Goal: Transaction & Acquisition: Book appointment/travel/reservation

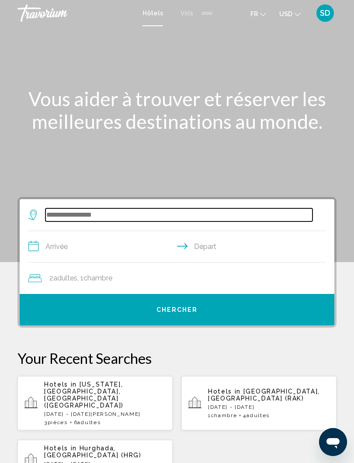
click at [168, 219] on input "Search widget" at bounding box center [178, 214] width 267 height 13
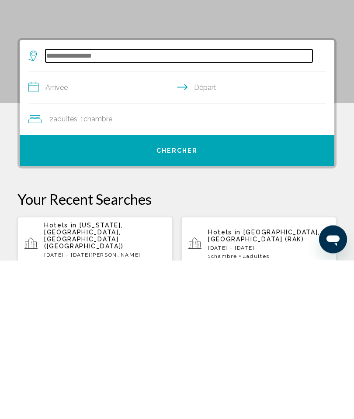
scroll to position [10, 0]
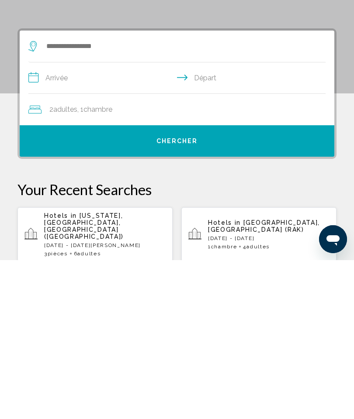
click at [111, 401] on p "[DATE] - [DATE][PERSON_NAME]" at bounding box center [104, 404] width 121 height 6
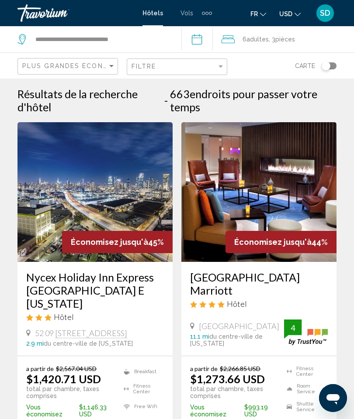
click at [291, 19] on button "USD USD ($) MXN (Mex$) CAD (Can$) GBP (£) EUR (€) AUD (A$) NZD (NZ$) CNY (CN¥)" at bounding box center [289, 13] width 21 height 13
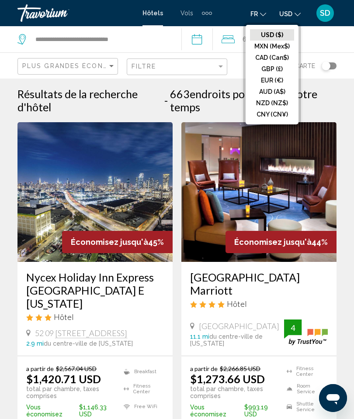
click at [272, 81] on button "EUR (€)" at bounding box center [272, 80] width 44 height 11
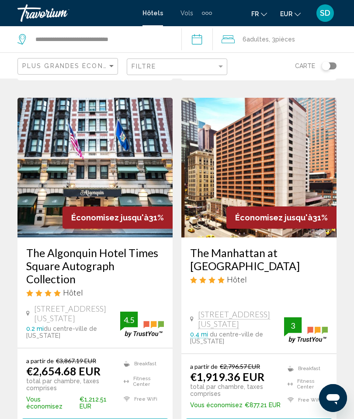
scroll to position [1801, 0]
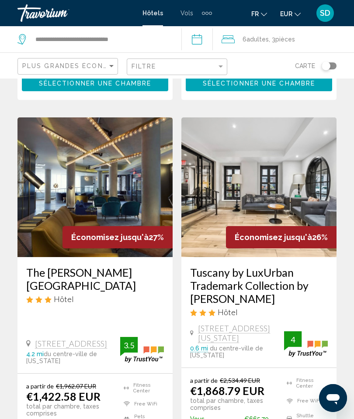
scroll to position [736, 0]
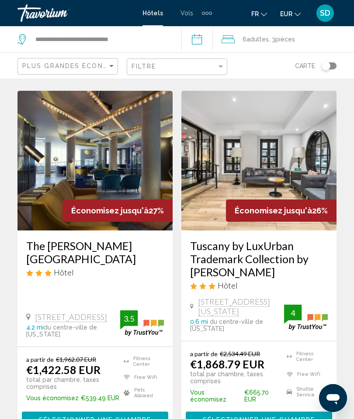
click at [278, 142] on img "Main content" at bounding box center [258, 161] width 155 height 140
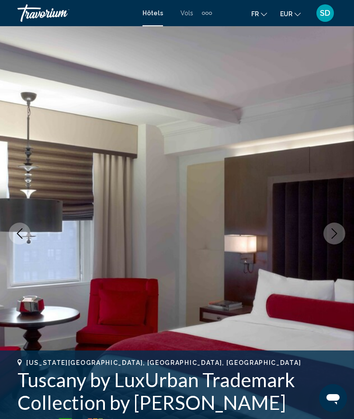
click at [338, 233] on icon "Next image" at bounding box center [334, 233] width 10 height 10
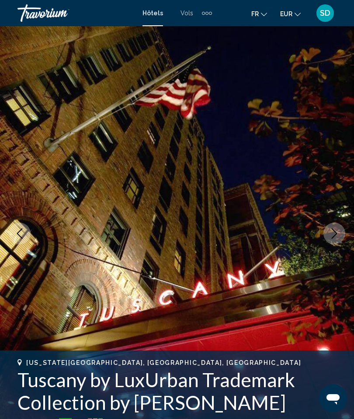
click at [340, 233] on button "Next image" at bounding box center [334, 234] width 22 height 22
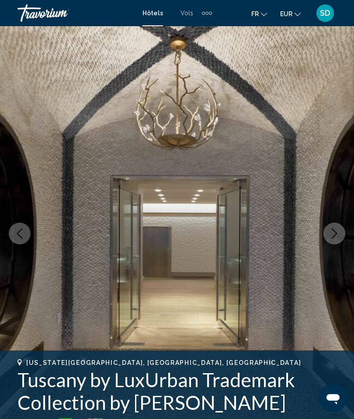
click at [340, 235] on button "Next image" at bounding box center [334, 234] width 22 height 22
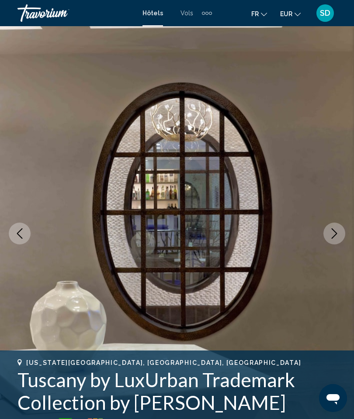
click at [339, 240] on button "Next image" at bounding box center [334, 234] width 22 height 22
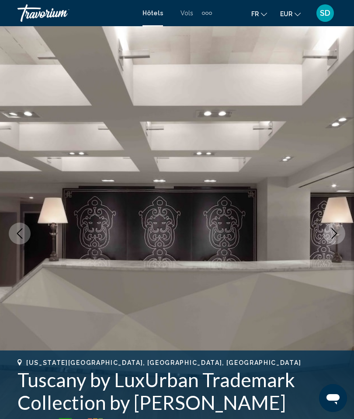
click at [341, 241] on button "Next image" at bounding box center [334, 234] width 22 height 22
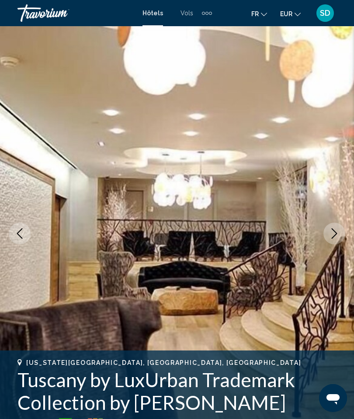
click at [340, 232] on button "Next image" at bounding box center [334, 234] width 22 height 22
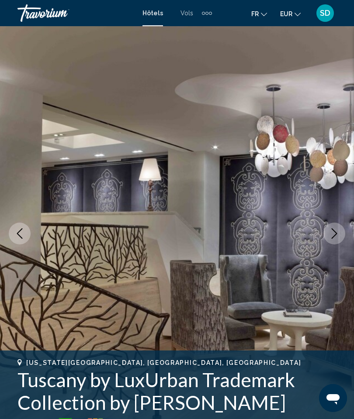
click at [339, 234] on button "Next image" at bounding box center [334, 234] width 22 height 22
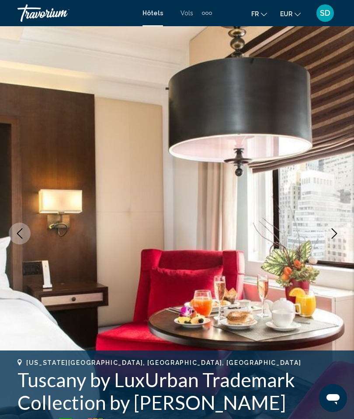
click at [343, 234] on button "Next image" at bounding box center [334, 234] width 22 height 22
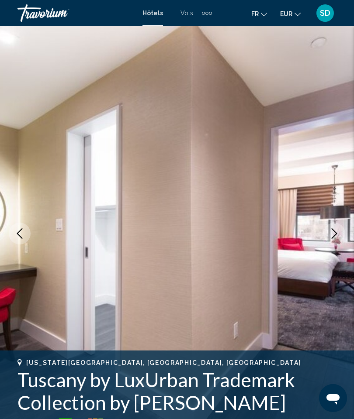
click at [338, 226] on button "Next image" at bounding box center [334, 234] width 22 height 22
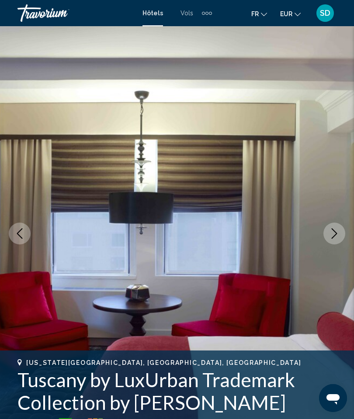
click at [341, 237] on button "Next image" at bounding box center [334, 234] width 22 height 22
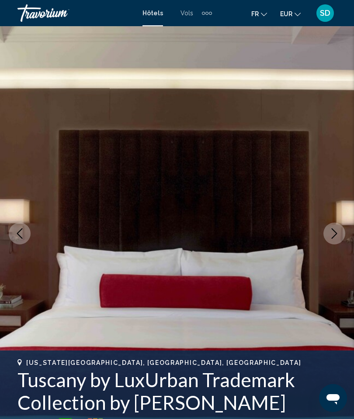
click at [340, 237] on button "Next image" at bounding box center [334, 234] width 22 height 22
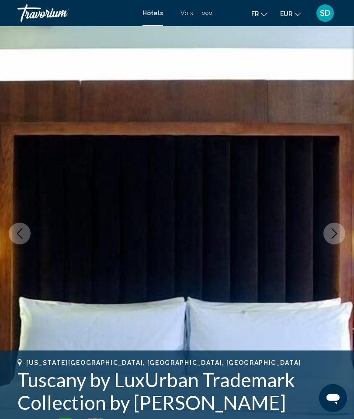
click at [340, 241] on button "Next image" at bounding box center [334, 234] width 22 height 22
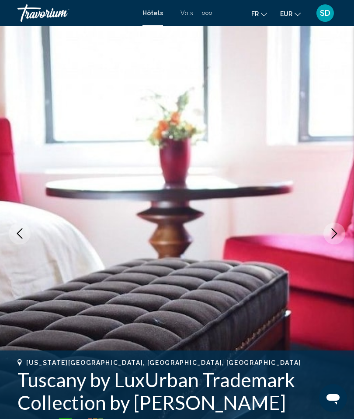
click at [340, 241] on button "Next image" at bounding box center [334, 234] width 22 height 22
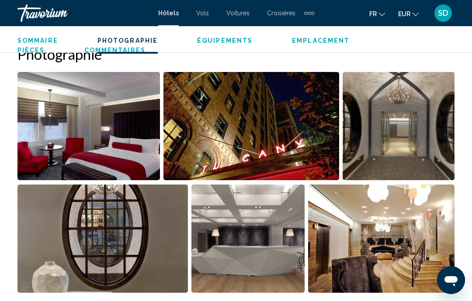
scroll to position [588, 0]
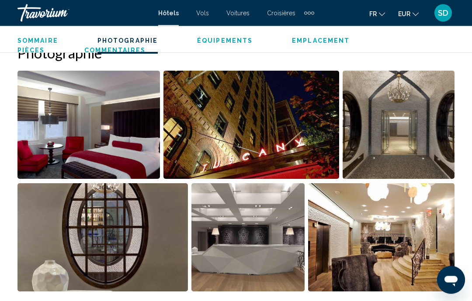
click at [88, 126] on img "Open full-screen image slider" at bounding box center [88, 125] width 142 height 108
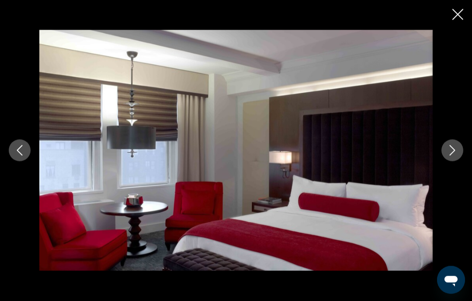
scroll to position [588, 0]
click at [353, 156] on icon "Next image" at bounding box center [452, 150] width 10 height 10
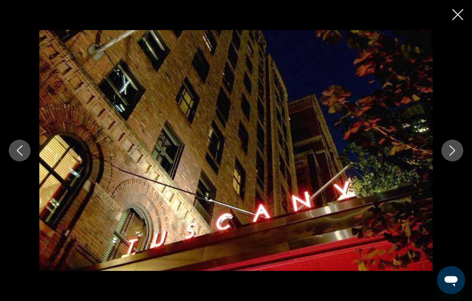
click at [353, 156] on icon "Next image" at bounding box center [452, 150] width 6 height 10
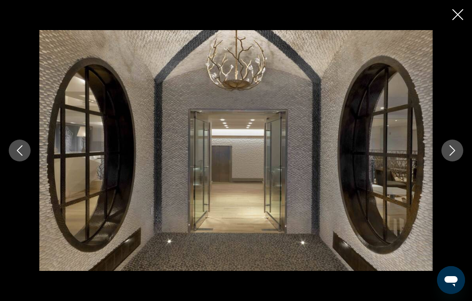
click at [353, 162] on button "Next image" at bounding box center [452, 151] width 22 height 22
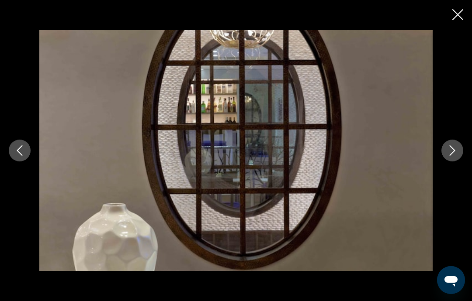
click at [353, 177] on div "Main content" at bounding box center [236, 150] width 472 height 241
click at [353, 156] on icon "Next image" at bounding box center [452, 150] width 6 height 10
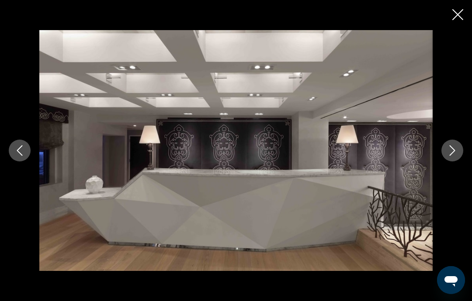
click at [353, 156] on icon "Next image" at bounding box center [452, 150] width 10 height 10
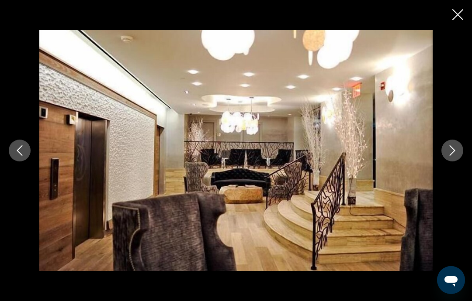
click at [353, 156] on icon "Next image" at bounding box center [452, 150] width 10 height 10
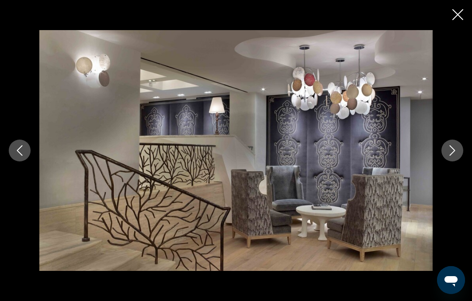
click at [353, 162] on button "Next image" at bounding box center [452, 151] width 22 height 22
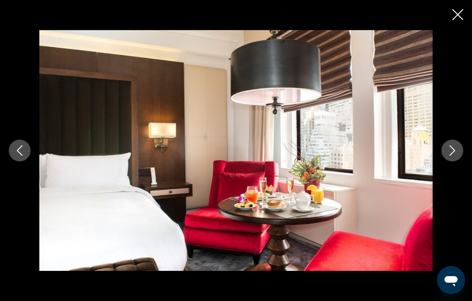
click at [353, 156] on icon "Next image" at bounding box center [452, 150] width 10 height 10
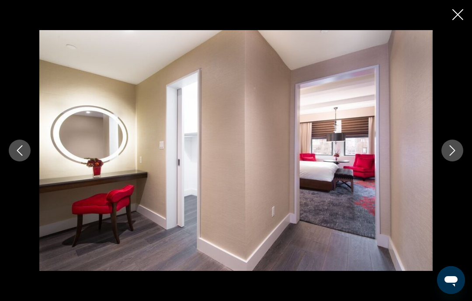
click at [353, 156] on icon "Next image" at bounding box center [452, 150] width 6 height 10
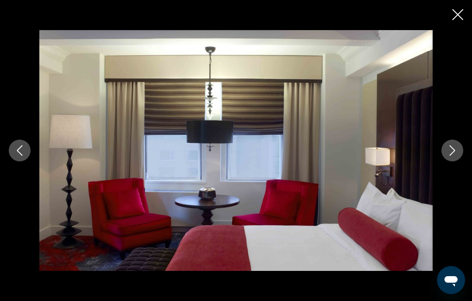
click at [353, 162] on button "Next image" at bounding box center [452, 151] width 22 height 22
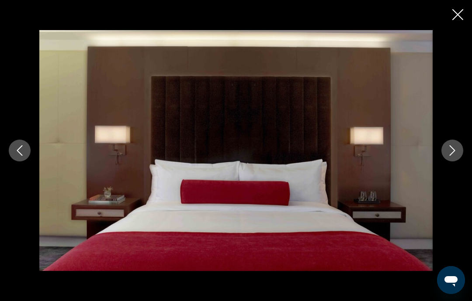
click at [353, 162] on button "Next image" at bounding box center [452, 151] width 22 height 22
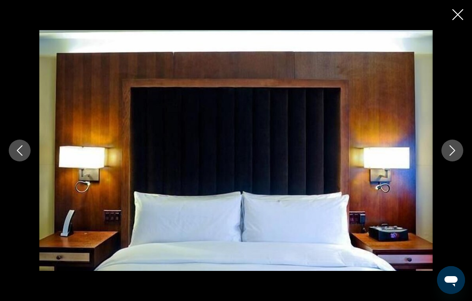
click at [353, 162] on button "Next image" at bounding box center [452, 151] width 22 height 22
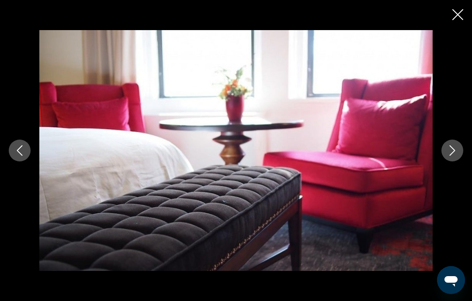
click at [353, 156] on icon "Next image" at bounding box center [452, 150] width 10 height 10
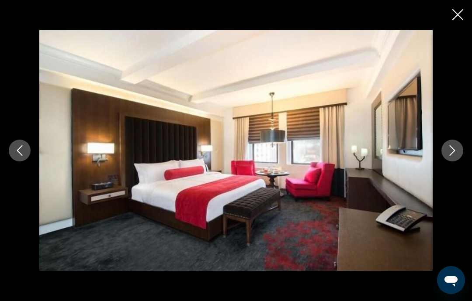
click at [353, 19] on div "Main content" at bounding box center [236, 150] width 472 height 301
click at [353, 17] on icon "Close slideshow" at bounding box center [457, 14] width 11 height 11
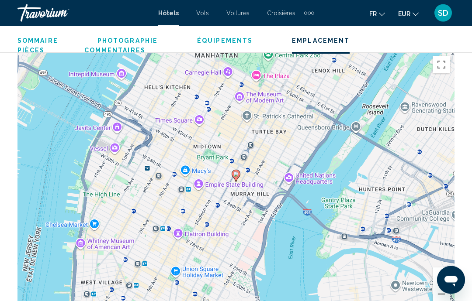
scroll to position [980, 0]
click at [353, 239] on div "Pour activer le glissement avec le clavier, appuyez sur Alt+Entrée. Une fois ce…" at bounding box center [235, 183] width 437 height 262
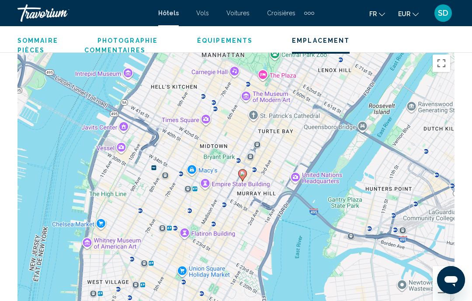
scroll to position [978, 0]
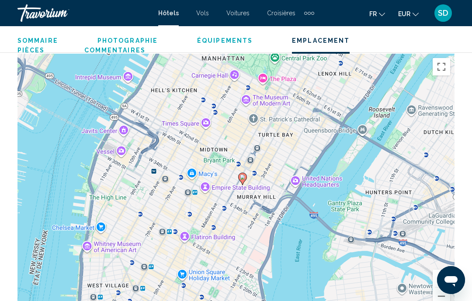
click at [321, 138] on div "Pour activer le glissement avec le clavier, appuyez sur Alt+Entrée. Une fois ce…" at bounding box center [235, 185] width 437 height 262
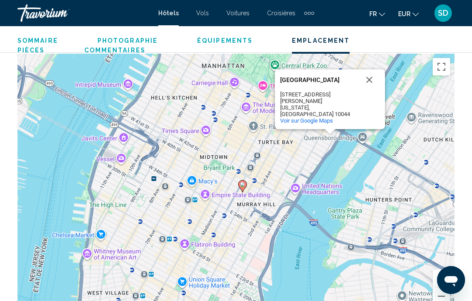
click at [353, 67] on button "Passer en plein écran" at bounding box center [440, 66] width 17 height 17
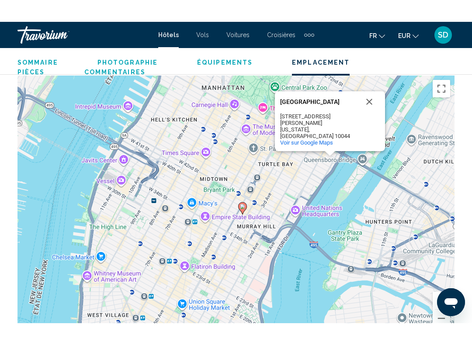
scroll to position [9, 0]
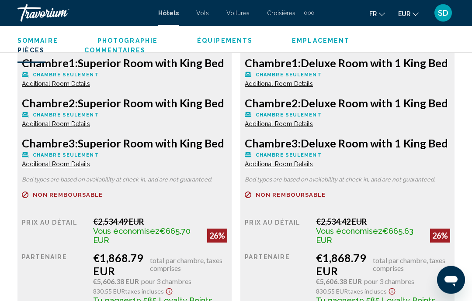
scroll to position [1448, 0]
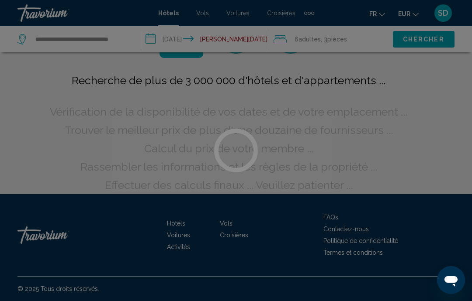
scroll to position [51, 0]
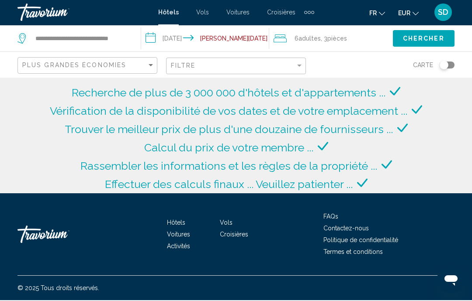
scroll to position [38, 0]
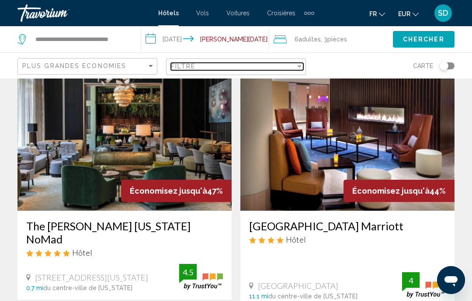
click at [298, 68] on div "Filter" at bounding box center [299, 66] width 8 height 7
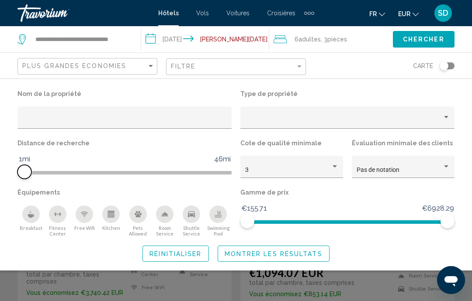
scroll to position [97, 0]
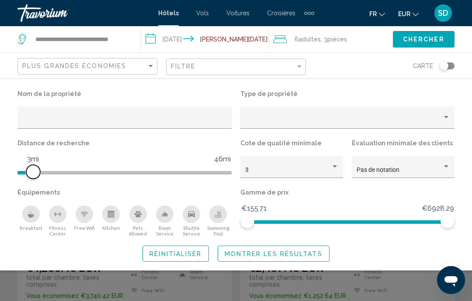
scroll to position [93, 0]
click at [276, 260] on button "Montrer les résultats" at bounding box center [273, 254] width 112 height 16
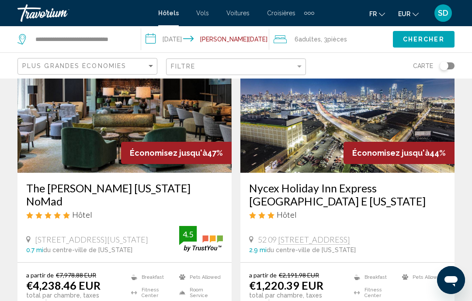
scroll to position [76, 0]
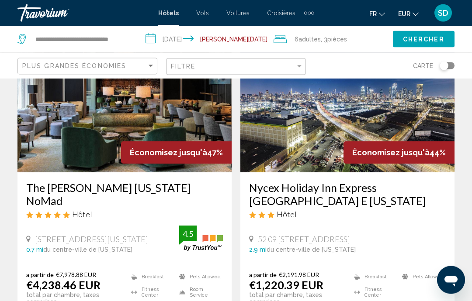
click at [353, 113] on img "Main content" at bounding box center [347, 103] width 214 height 140
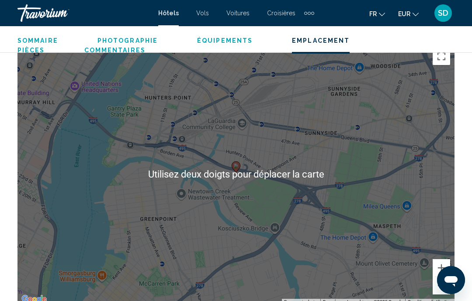
scroll to position [989, 0]
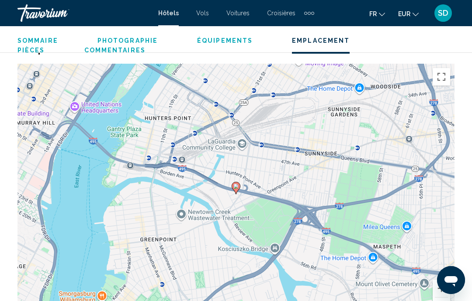
click at [353, 79] on button "Passer en plein écran" at bounding box center [440, 76] width 17 height 17
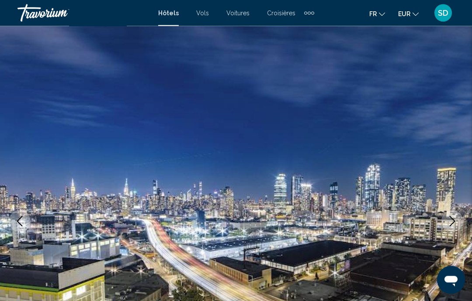
scroll to position [0, 0]
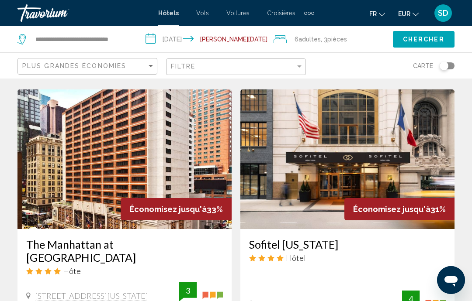
scroll to position [711, 0]
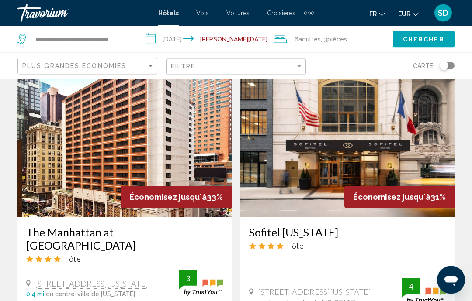
click at [169, 138] on img "Main content" at bounding box center [124, 148] width 214 height 140
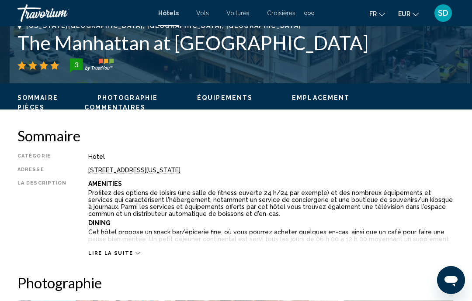
click at [133, 100] on span "Photographie" at bounding box center [127, 97] width 60 height 7
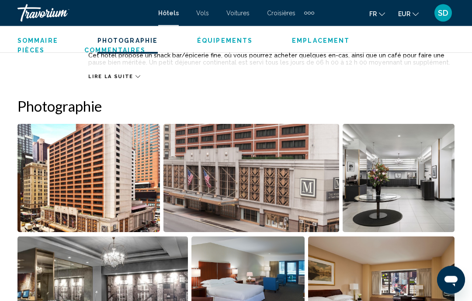
scroll to position [580, 0]
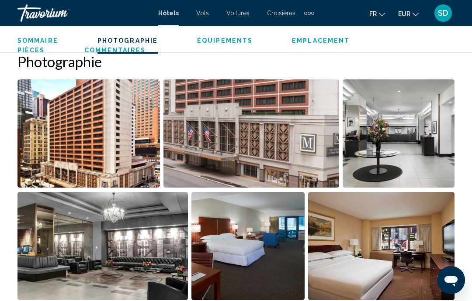
click at [353, 153] on img "Open full-screen image slider" at bounding box center [398, 133] width 112 height 108
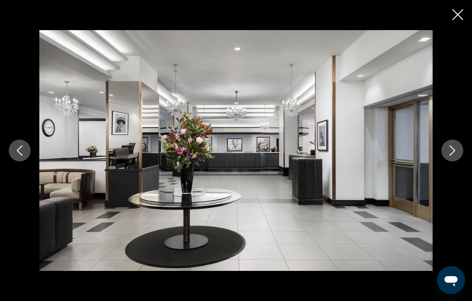
click at [353, 162] on button "Next image" at bounding box center [452, 151] width 22 height 22
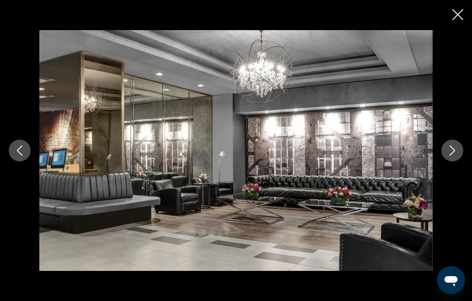
click at [353, 162] on button "Next image" at bounding box center [452, 151] width 22 height 22
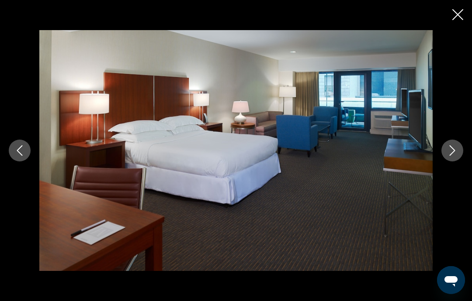
click at [353, 156] on icon "Next image" at bounding box center [452, 150] width 10 height 10
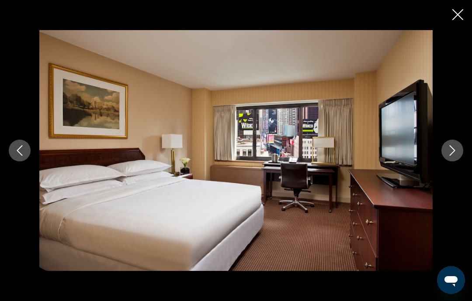
click at [353, 162] on button "Next image" at bounding box center [452, 151] width 22 height 22
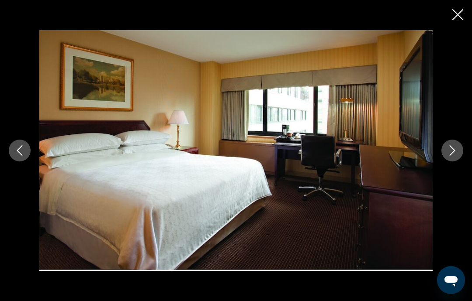
click at [353, 162] on button "Next image" at bounding box center [452, 151] width 22 height 22
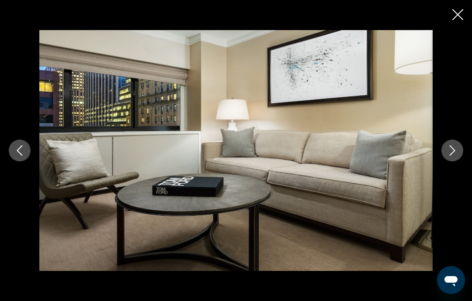
click at [353, 162] on button "Next image" at bounding box center [452, 151] width 22 height 22
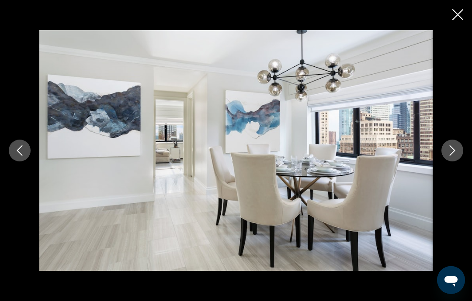
click at [353, 156] on icon "Next image" at bounding box center [452, 150] width 10 height 10
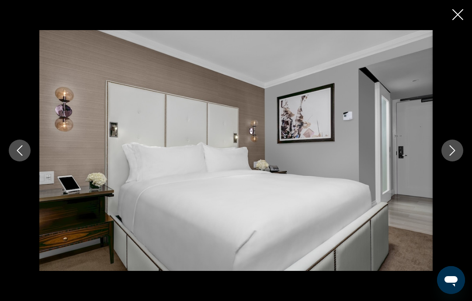
click at [353, 162] on button "Next image" at bounding box center [452, 151] width 22 height 22
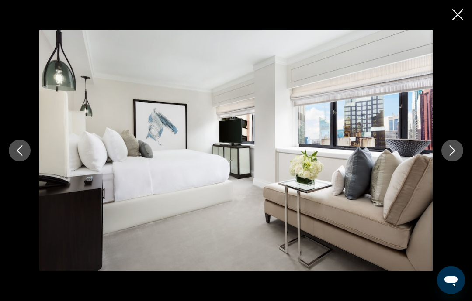
click at [353, 162] on button "Next image" at bounding box center [452, 151] width 22 height 22
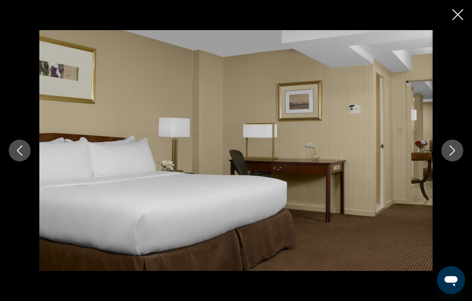
click at [353, 150] on div "Main content" at bounding box center [236, 150] width 472 height 241
click at [353, 162] on button "Next image" at bounding box center [452, 151] width 22 height 22
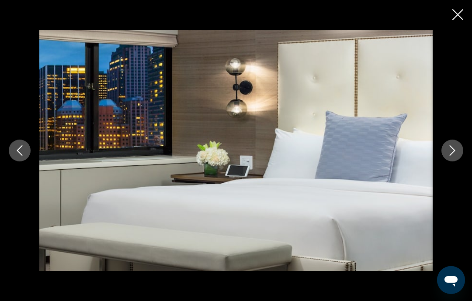
click at [353, 156] on icon "Next image" at bounding box center [452, 150] width 10 height 10
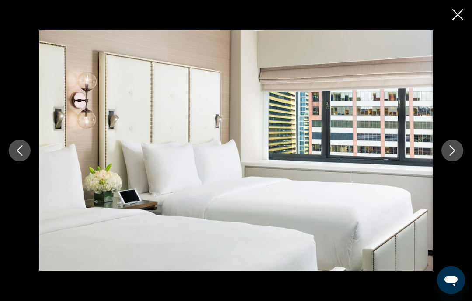
click at [353, 162] on button "Next image" at bounding box center [452, 151] width 22 height 22
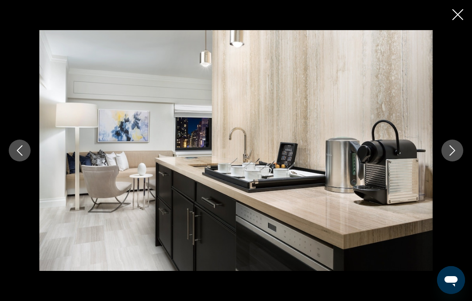
click at [353, 162] on button "Next image" at bounding box center [452, 151] width 22 height 22
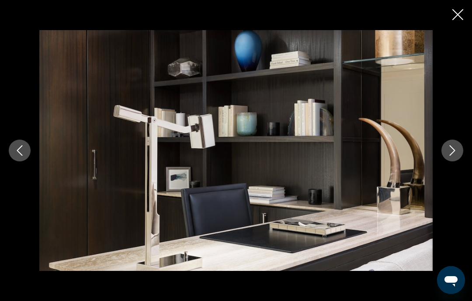
click at [353, 156] on icon "Next image" at bounding box center [452, 150] width 10 height 10
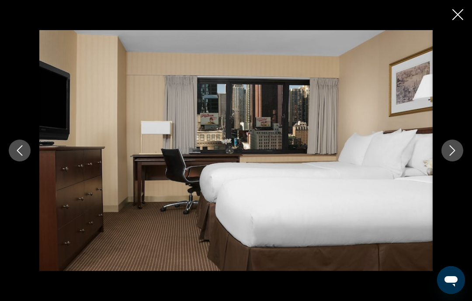
click at [353, 156] on icon "Next image" at bounding box center [452, 150] width 6 height 10
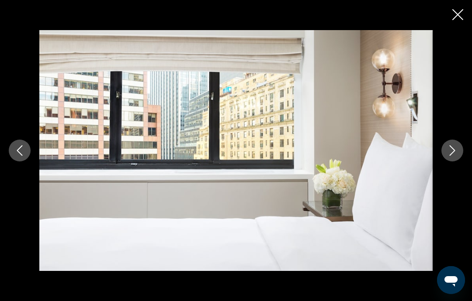
click at [353, 156] on icon "Next image" at bounding box center [452, 150] width 10 height 10
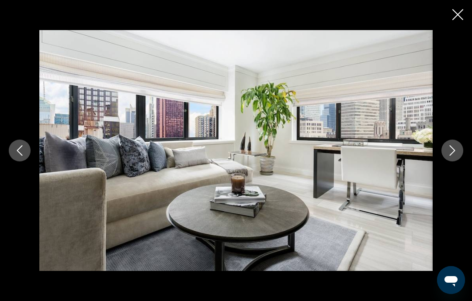
click at [353, 162] on button "Next image" at bounding box center [452, 151] width 22 height 22
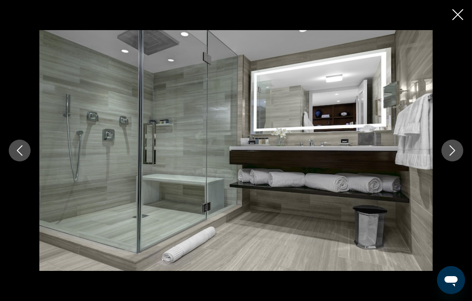
click at [353, 161] on button "Next image" at bounding box center [452, 151] width 22 height 22
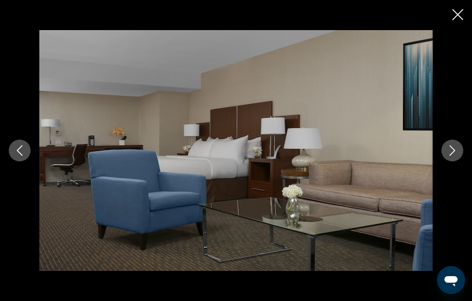
click at [353, 156] on icon "Next image" at bounding box center [452, 150] width 10 height 10
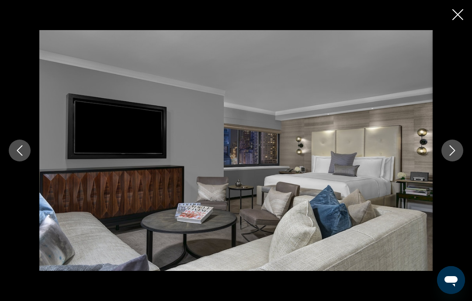
click at [353, 156] on icon "Next image" at bounding box center [452, 150] width 10 height 10
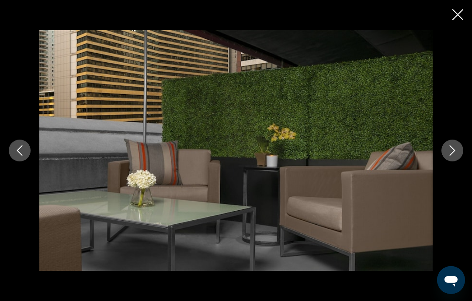
click at [353, 156] on icon "Next image" at bounding box center [452, 150] width 10 height 10
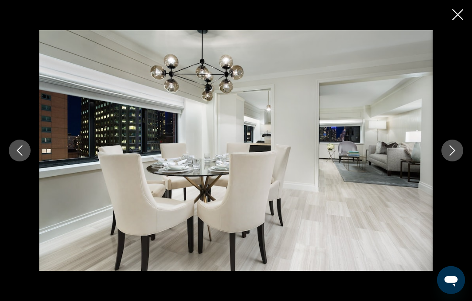
click at [353, 10] on icon "Close slideshow" at bounding box center [457, 14] width 11 height 11
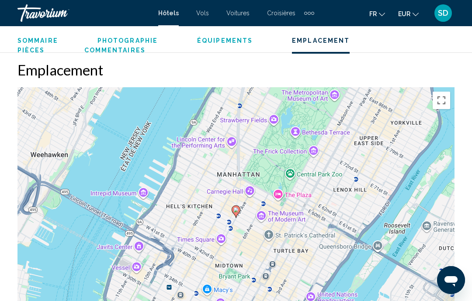
click at [353, 97] on button "Passer en plein écran" at bounding box center [440, 100] width 17 height 17
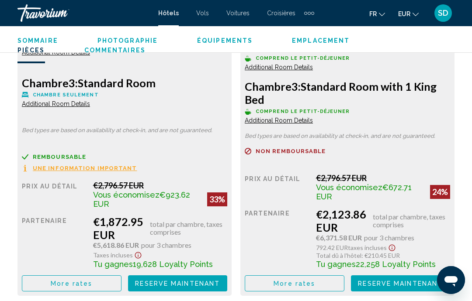
scroll to position [1532, 0]
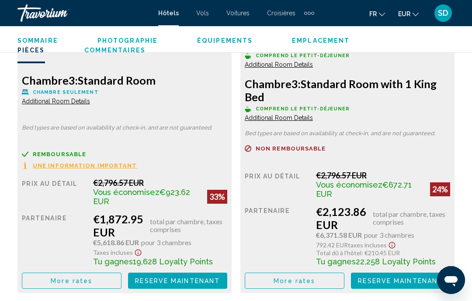
click at [200, 283] on span "Reserve maintenant" at bounding box center [177, 281] width 85 height 7
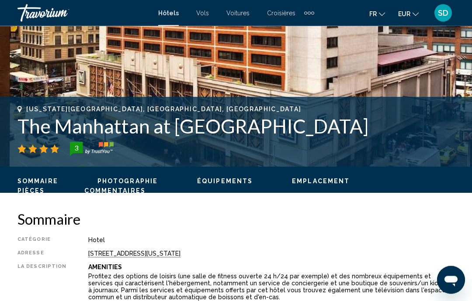
scroll to position [274, 0]
click at [223, 174] on div "Sommaire Photographie Équipements Emplacement Pièces Commentaires Voir les disp…" at bounding box center [236, 185] width 472 height 37
click at [224, 179] on span "Équipements" at bounding box center [224, 181] width 55 height 7
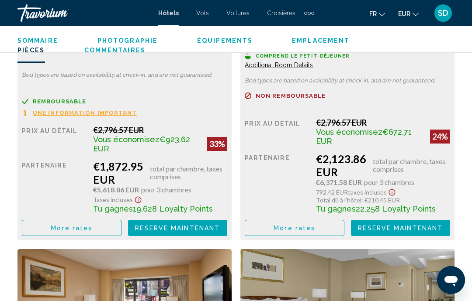
scroll to position [1572, 0]
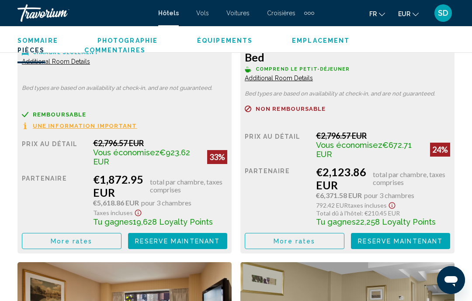
click at [83, 129] on span "Une information important" at bounding box center [85, 126] width 104 height 6
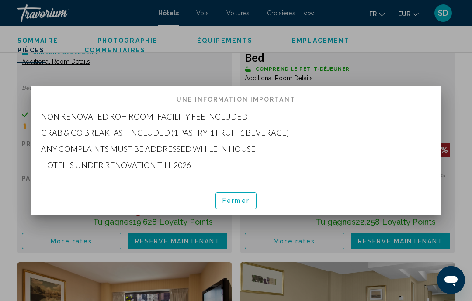
click at [235, 199] on span "Fermer" at bounding box center [235, 201] width 27 height 7
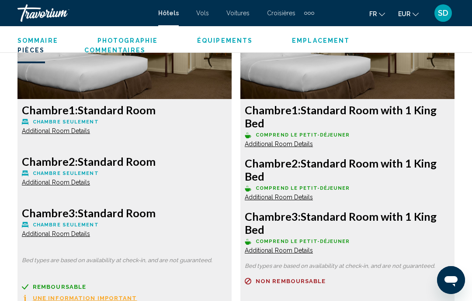
scroll to position [1386, 0]
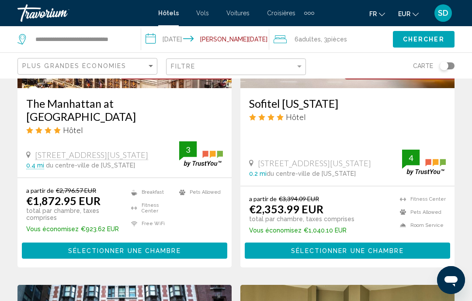
scroll to position [839, 0]
click at [269, 196] on div "a partir de €3,394.09 EUR €2,353.99 EUR total par chambre, taxes comprises Vous…" at bounding box center [347, 228] width 197 height 64
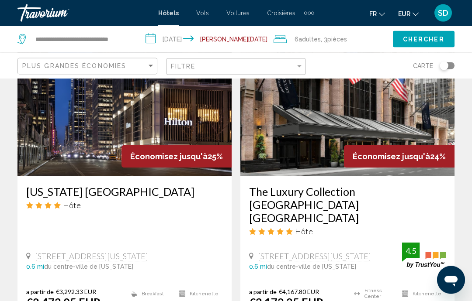
scroll to position [1760, 0]
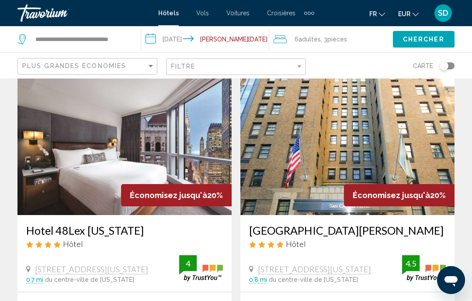
scroll to position [1020, 0]
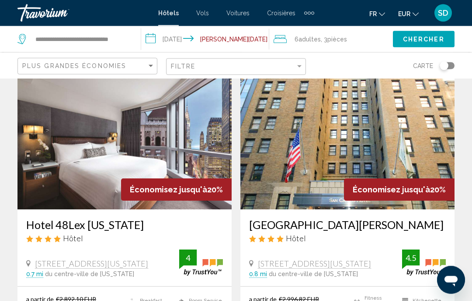
click at [166, 210] on div "Hotel 48Lex [US_STATE] Hôtel [STREET_ADDRESS][US_STATE] 0.7 mi du centre-ville …" at bounding box center [124, 248] width 214 height 76
click at [164, 133] on img "Main content" at bounding box center [124, 140] width 214 height 140
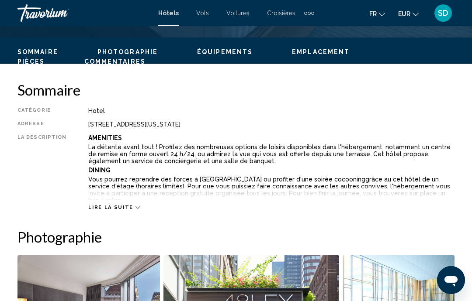
click at [114, 51] on span "Photographie" at bounding box center [127, 51] width 60 height 7
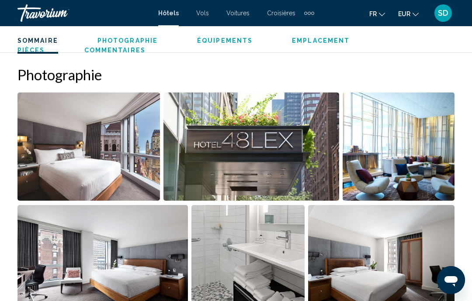
scroll to position [580, 0]
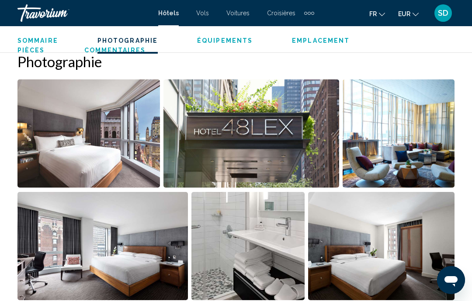
click at [117, 144] on img "Open full-screen image slider" at bounding box center [88, 133] width 142 height 108
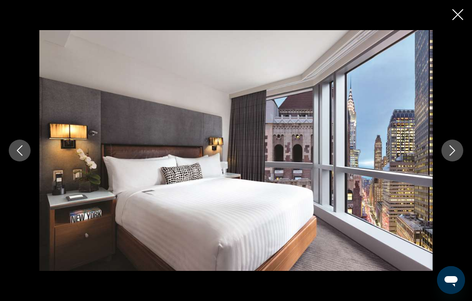
click at [353, 156] on icon "Next image" at bounding box center [452, 150] width 10 height 10
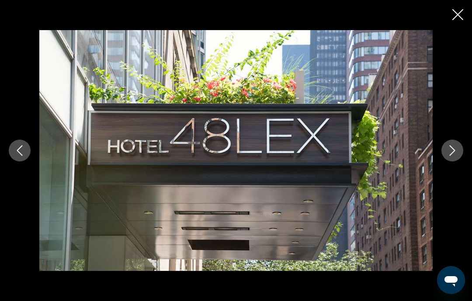
click at [353, 162] on button "Next image" at bounding box center [452, 151] width 22 height 22
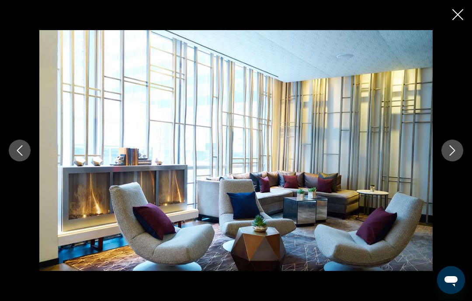
click at [353, 162] on button "Next image" at bounding box center [452, 151] width 22 height 22
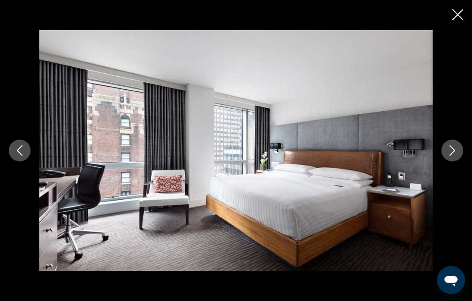
click at [353, 156] on icon "Next image" at bounding box center [452, 150] width 10 height 10
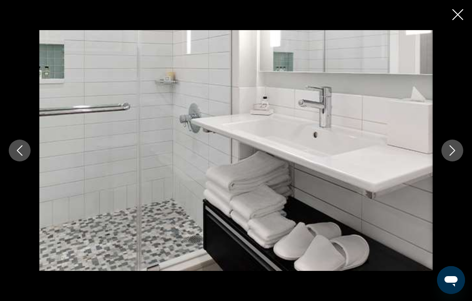
click at [353, 156] on icon "Next image" at bounding box center [452, 150] width 6 height 10
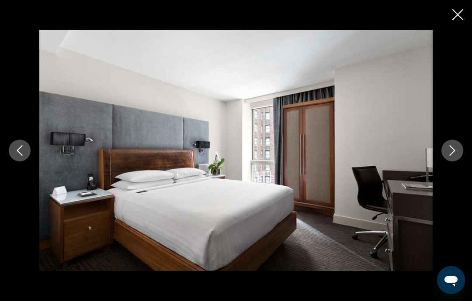
click at [353, 156] on icon "Next image" at bounding box center [452, 150] width 10 height 10
click at [353, 162] on button "Next image" at bounding box center [452, 151] width 22 height 22
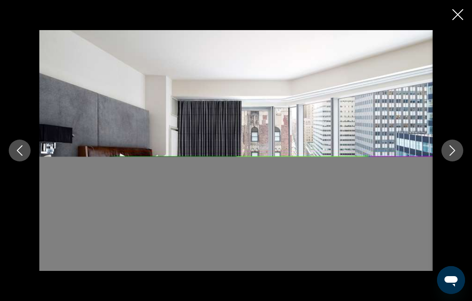
click at [353, 162] on button "Next image" at bounding box center [452, 151] width 22 height 22
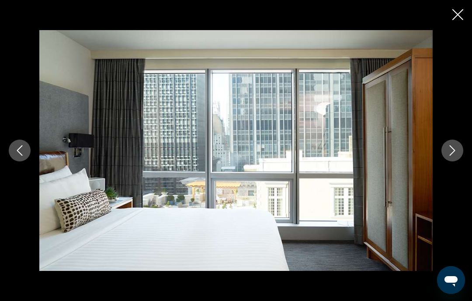
click at [353, 14] on icon "Close slideshow" at bounding box center [457, 14] width 11 height 11
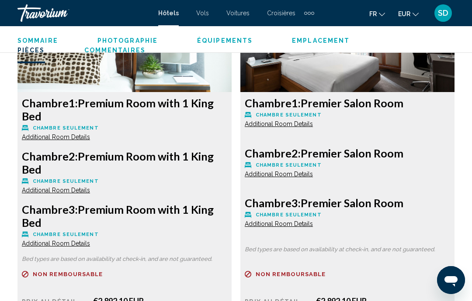
scroll to position [1408, 0]
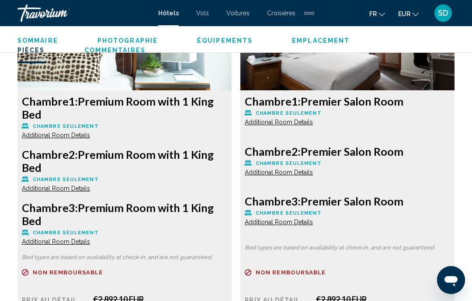
click at [78, 137] on span "Additional Room Details" at bounding box center [56, 135] width 68 height 7
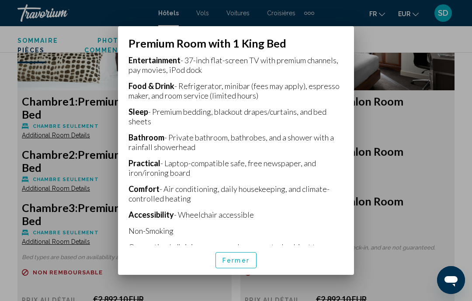
scroll to position [214, 0]
click at [241, 269] on button "Fermer" at bounding box center [235, 260] width 41 height 16
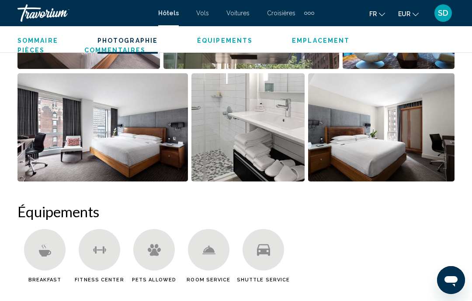
scroll to position [699, 0]
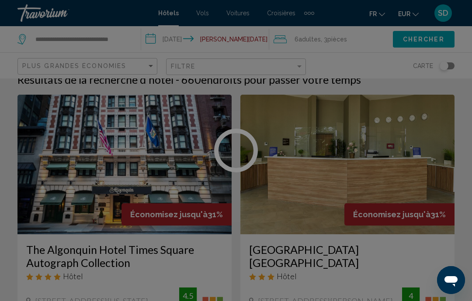
scroll to position [13, 0]
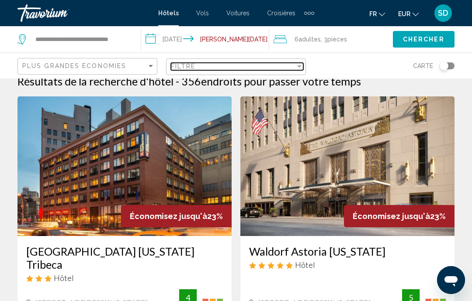
click at [293, 68] on div "Filtre" at bounding box center [233, 66] width 124 height 7
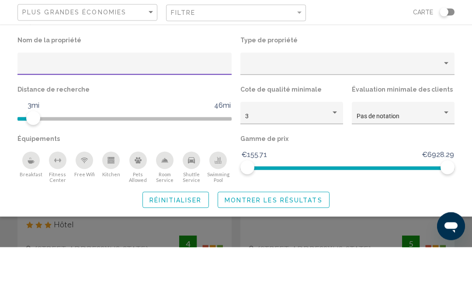
scroll to position [66, 0]
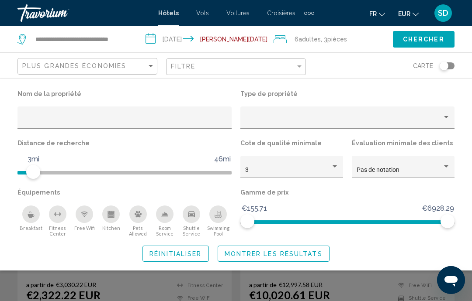
click at [35, 216] on div "Breakfast" at bounding box center [30, 214] width 17 height 17
click at [273, 256] on span "Montrer les résultats" at bounding box center [273, 254] width 98 height 7
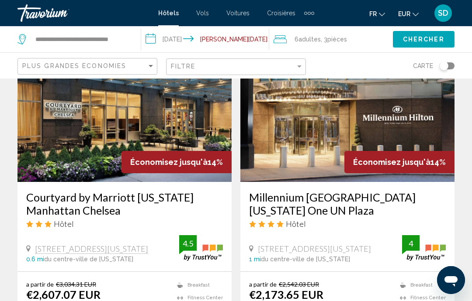
scroll to position [404, 0]
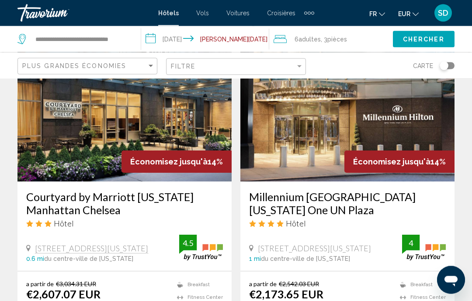
click at [353, 158] on span "Économisez jusqu'à" at bounding box center [391, 162] width 77 height 9
click at [353, 201] on h3 "Millennium [GEOGRAPHIC_DATA][US_STATE] One UN Plaza" at bounding box center [347, 204] width 197 height 26
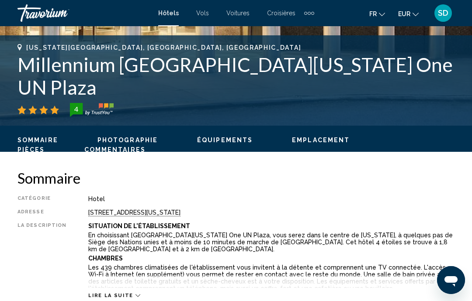
click at [135, 137] on span "Photographie" at bounding box center [127, 140] width 60 height 7
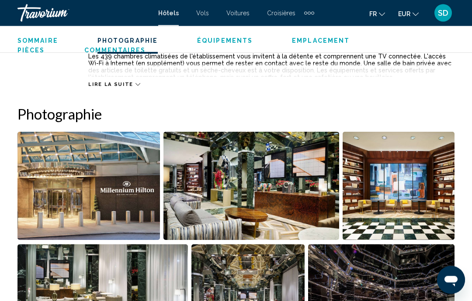
scroll to position [580, 0]
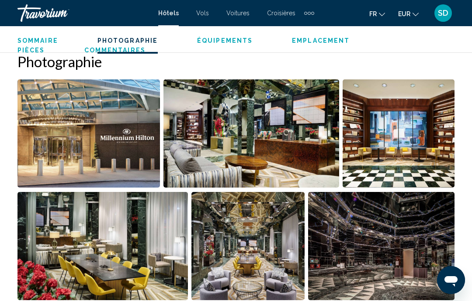
click at [148, 147] on img "Open full-screen image slider" at bounding box center [88, 133] width 142 height 108
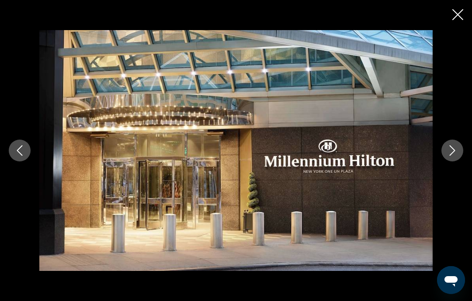
click at [353, 162] on button "Next image" at bounding box center [452, 151] width 22 height 22
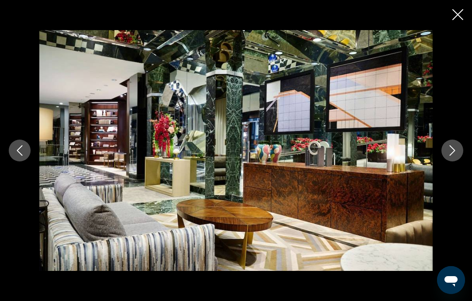
click at [353, 156] on icon "Next image" at bounding box center [452, 150] width 10 height 10
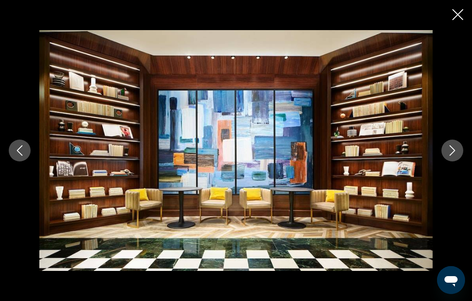
click at [353, 162] on button "Next image" at bounding box center [452, 151] width 22 height 22
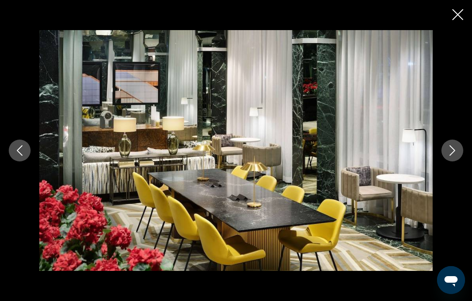
click at [353, 156] on icon "Next image" at bounding box center [452, 150] width 6 height 10
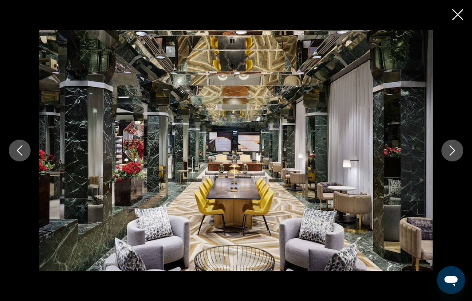
click at [353, 156] on icon "Next image" at bounding box center [452, 150] width 10 height 10
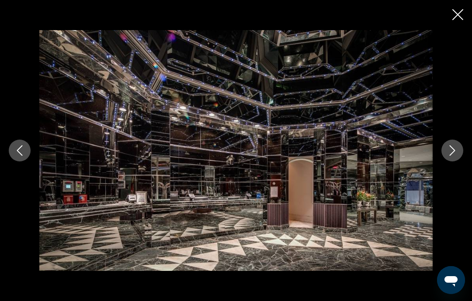
click at [353, 156] on icon "Next image" at bounding box center [452, 150] width 10 height 10
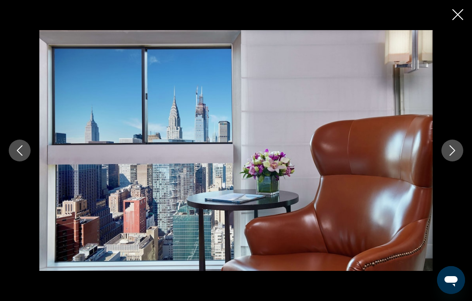
click at [353, 162] on button "Next image" at bounding box center [452, 151] width 22 height 22
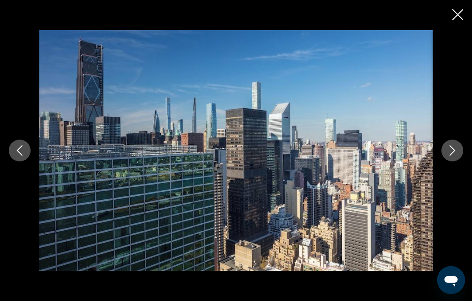
click at [353, 156] on icon "Next image" at bounding box center [452, 150] width 10 height 10
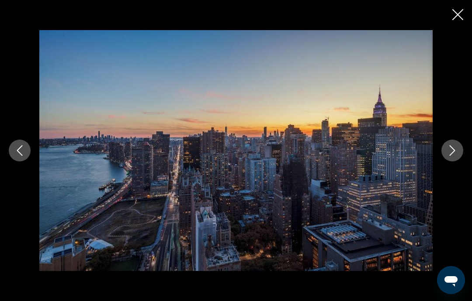
click at [353, 156] on icon "Next image" at bounding box center [452, 150] width 10 height 10
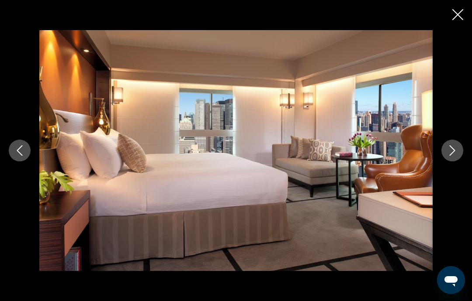
click at [353, 156] on icon "Next image" at bounding box center [452, 150] width 10 height 10
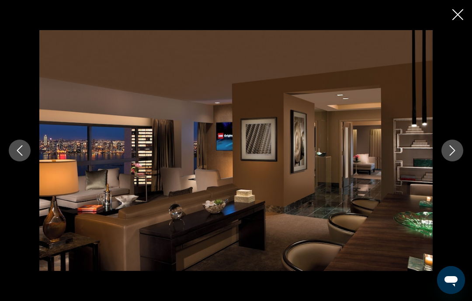
click at [353, 162] on button "Next image" at bounding box center [452, 151] width 22 height 22
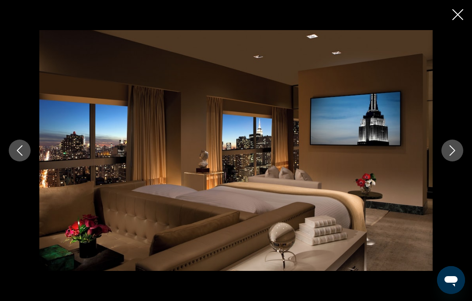
click at [353, 156] on icon "Next image" at bounding box center [452, 150] width 10 height 10
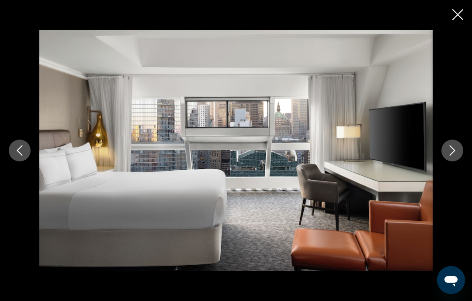
click at [353, 162] on button "Next image" at bounding box center [452, 151] width 22 height 22
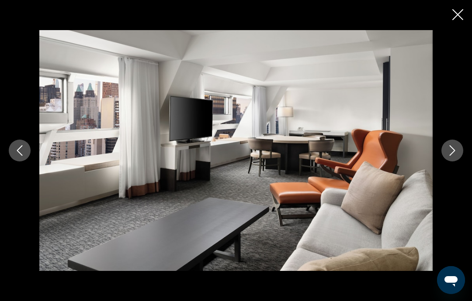
click at [353, 162] on button "Next image" at bounding box center [452, 151] width 22 height 22
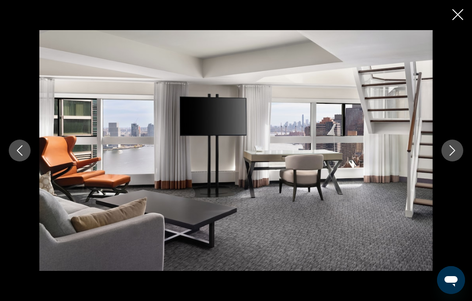
click at [353, 156] on icon "Next image" at bounding box center [452, 150] width 10 height 10
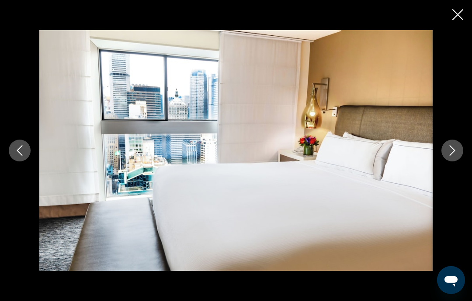
click at [353, 156] on icon "Next image" at bounding box center [452, 150] width 10 height 10
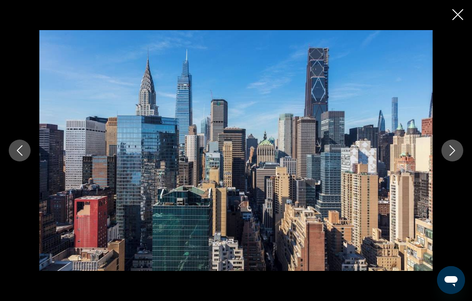
click at [353, 156] on icon "Next image" at bounding box center [452, 150] width 10 height 10
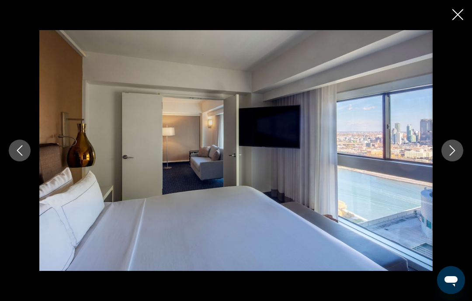
click at [353, 162] on button "Next image" at bounding box center [452, 151] width 22 height 22
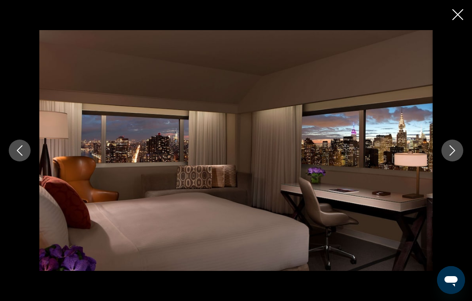
click at [353, 162] on button "Next image" at bounding box center [452, 151] width 22 height 22
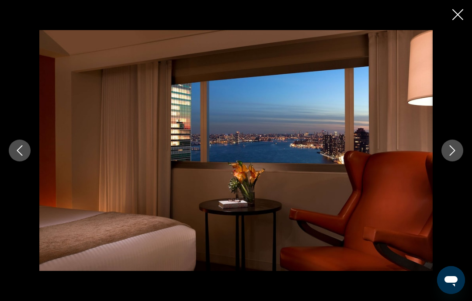
click at [353, 156] on icon "Next image" at bounding box center [452, 150] width 10 height 10
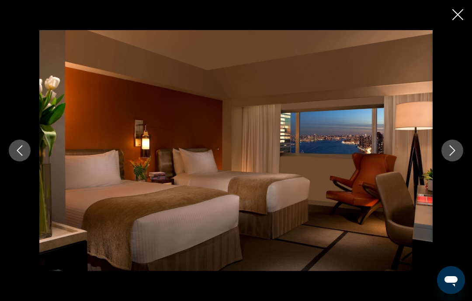
click at [353, 156] on icon "Next image" at bounding box center [452, 150] width 10 height 10
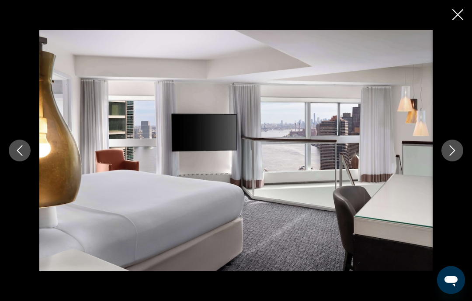
click at [353, 156] on icon "Next image" at bounding box center [452, 150] width 10 height 10
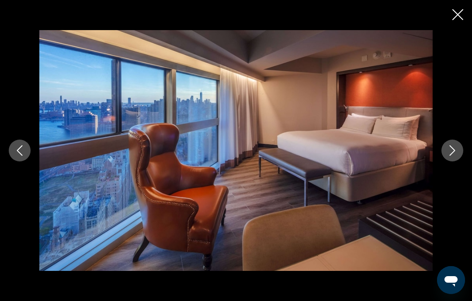
click at [353, 156] on icon "Next image" at bounding box center [452, 150] width 10 height 10
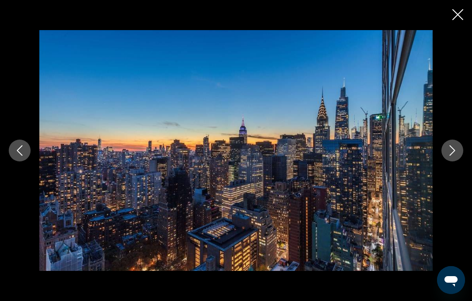
click at [353, 156] on icon "Next image" at bounding box center [452, 150] width 6 height 10
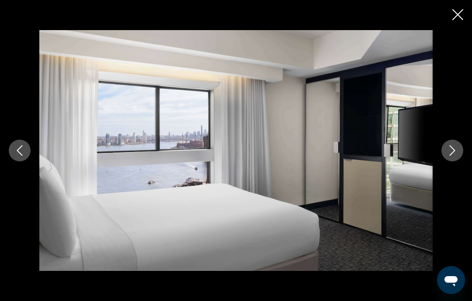
click at [353, 156] on icon "Next image" at bounding box center [452, 150] width 10 height 10
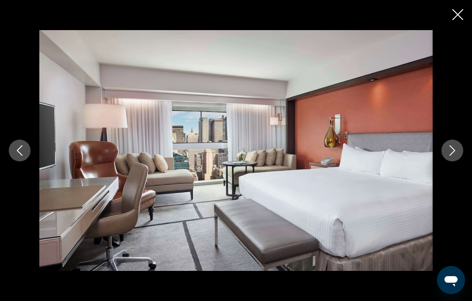
click at [353, 162] on button "Next image" at bounding box center [452, 151] width 22 height 22
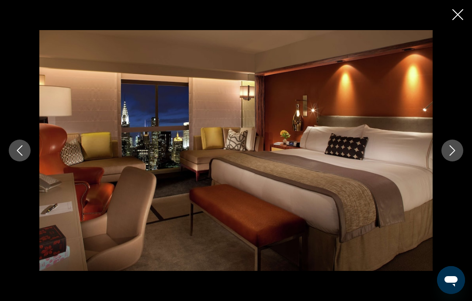
click at [353, 17] on icon "Close slideshow" at bounding box center [457, 14] width 11 height 11
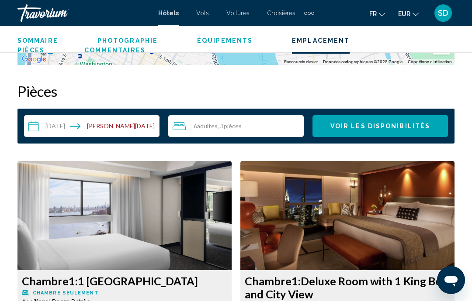
scroll to position [1229, 0]
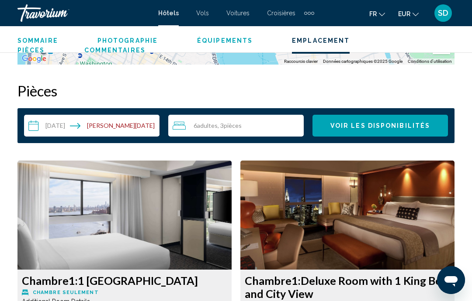
click at [241, 130] on div "6 Adulte Adultes , 3 Chambre pièces" at bounding box center [237, 126] width 131 height 10
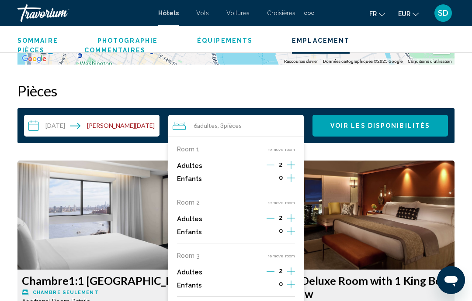
click at [353, 86] on h2 "Pièces" at bounding box center [235, 90] width 437 height 17
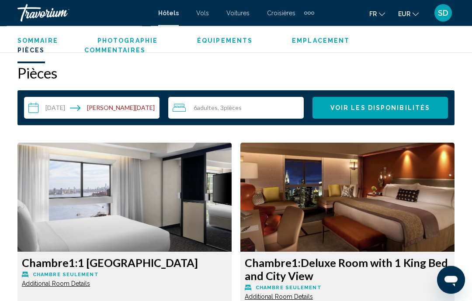
scroll to position [1248, 0]
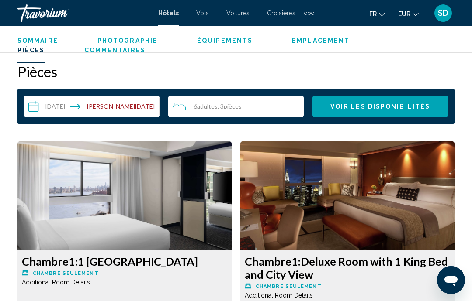
click at [256, 100] on div "6 Adulte Adultes , 3 Chambre pièces" at bounding box center [237, 107] width 131 height 22
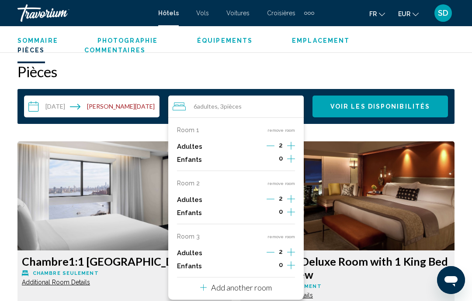
scroll to position [1235, 0]
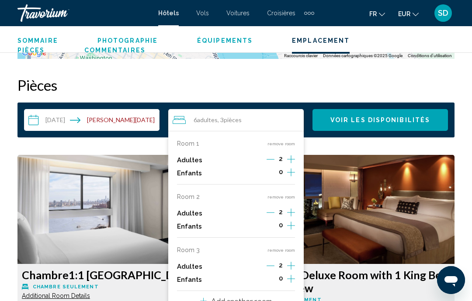
click at [287, 165] on icon "Increment adults" at bounding box center [291, 159] width 8 height 10
click at [269, 264] on icon "Decrement adults" at bounding box center [270, 266] width 8 height 8
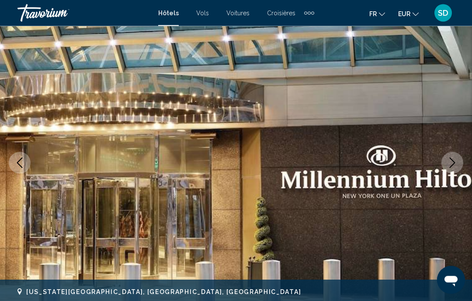
scroll to position [0, 0]
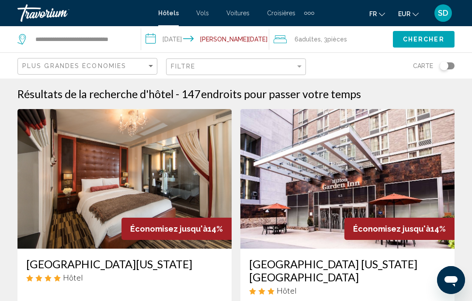
click at [332, 37] on span "pièces" at bounding box center [337, 39] width 20 height 7
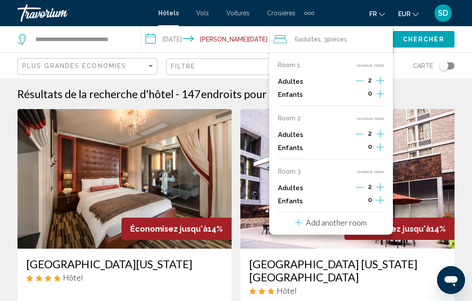
click at [353, 183] on icon "Decrement adults" at bounding box center [359, 187] width 8 height 8
click at [327, 43] on span ", 3 Chambre pièces" at bounding box center [333, 39] width 26 height 12
click at [353, 195] on div "0" at bounding box center [369, 201] width 28 height 13
click at [353, 195] on div "Enfants 0" at bounding box center [331, 201] width 106 height 13
click at [352, 196] on div "Enfants 0" at bounding box center [331, 201] width 106 height 13
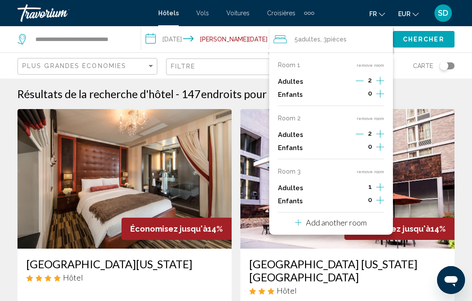
click at [353, 86] on icon "Increment adults" at bounding box center [380, 81] width 8 height 10
click at [211, 94] on span "endroits pour passer votre temps" at bounding box center [281, 93] width 160 height 13
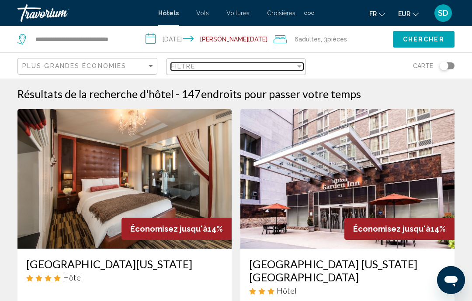
click at [228, 69] on div "Filtre" at bounding box center [233, 66] width 124 height 7
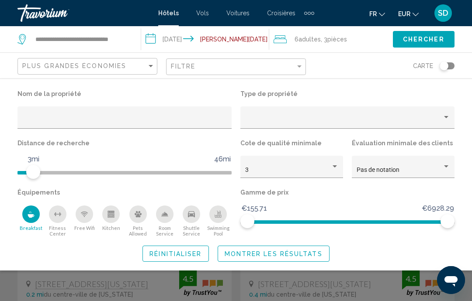
scroll to position [31, 0]
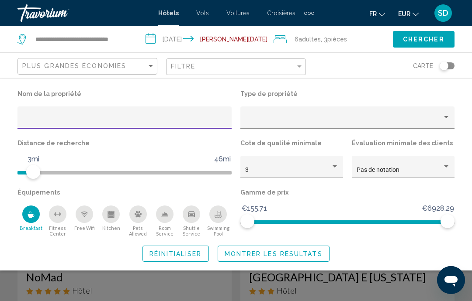
click at [341, 15] on div "fr English Español Français Italiano Português русский EUR USD ($) MXN (Mex$) C…" at bounding box center [389, 13] width 132 height 18
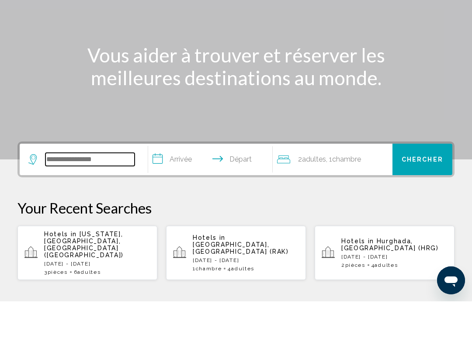
click at [89, 197] on input "Search widget" at bounding box center [89, 203] width 89 height 13
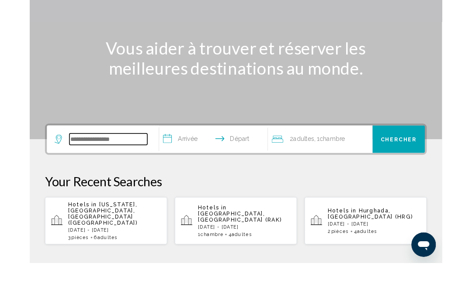
scroll to position [59, 0]
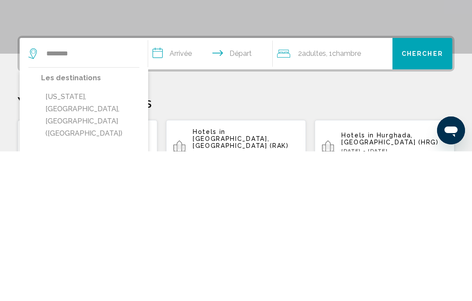
click at [90, 238] on button "[US_STATE], [GEOGRAPHIC_DATA], [GEOGRAPHIC_DATA] ([GEOGRAPHIC_DATA])" at bounding box center [90, 264] width 98 height 53
type input "**********"
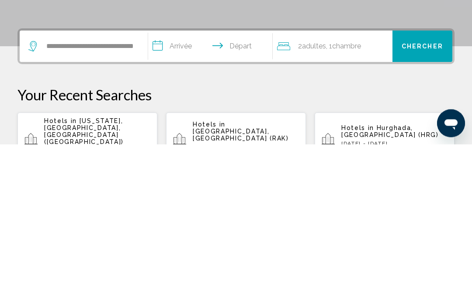
click at [183, 188] on input "**********" at bounding box center [212, 205] width 128 height 34
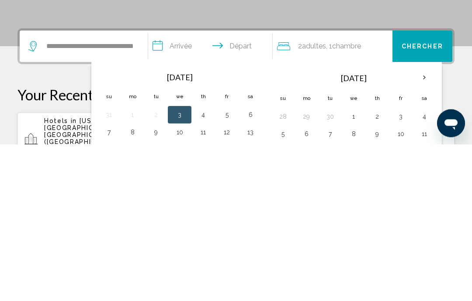
scroll to position [216, 0]
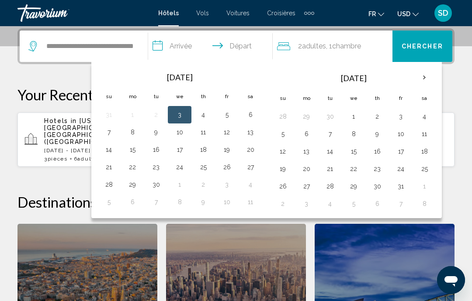
click at [418, 75] on th "Next month" at bounding box center [424, 77] width 24 height 19
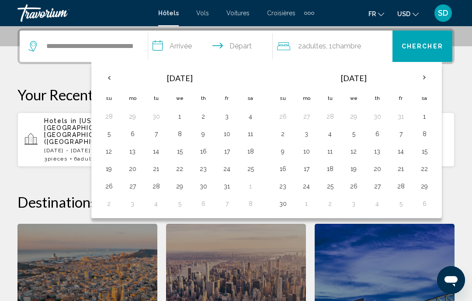
click at [419, 78] on th "Next month" at bounding box center [424, 77] width 24 height 19
click at [421, 169] on button "27" at bounding box center [424, 169] width 14 height 12
click at [418, 80] on th "Next month" at bounding box center [424, 77] width 24 height 19
click at [419, 121] on button "3" at bounding box center [424, 116] width 14 height 12
type input "**********"
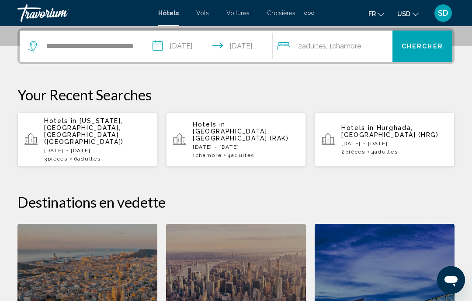
click at [349, 45] on span "Chambre" at bounding box center [346, 46] width 29 height 8
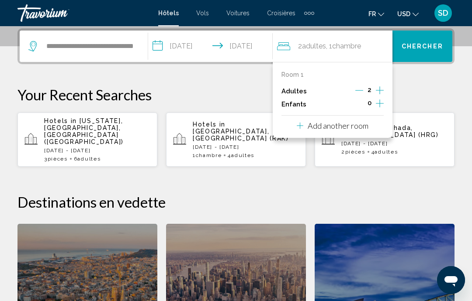
click at [376, 85] on icon "Increment adults" at bounding box center [380, 90] width 8 height 10
click at [378, 86] on icon "Increment adults" at bounding box center [380, 90] width 8 height 10
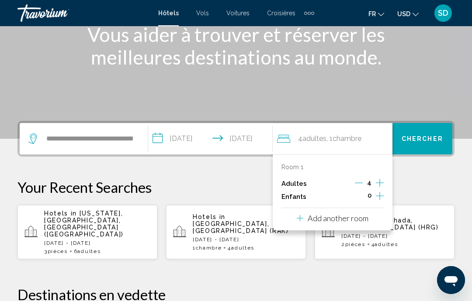
click at [338, 217] on p "Add another room" at bounding box center [337, 219] width 61 height 10
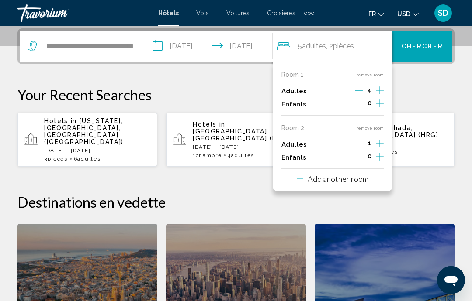
click at [378, 96] on icon "Increment adults" at bounding box center [380, 90] width 8 height 10
click at [428, 45] on span "Chercher" at bounding box center [421, 46] width 41 height 7
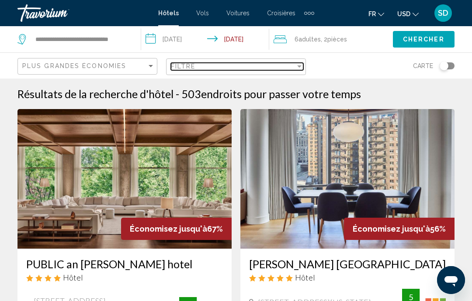
click at [275, 69] on div "Filtre" at bounding box center [233, 66] width 124 height 7
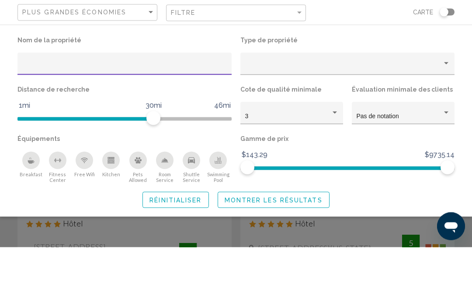
scroll to position [54, 0]
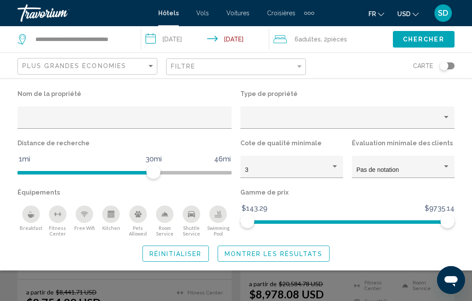
click at [22, 225] on button "Breakfast" at bounding box center [30, 221] width 27 height 32
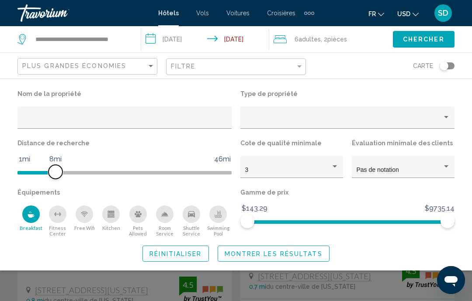
scroll to position [25, 0]
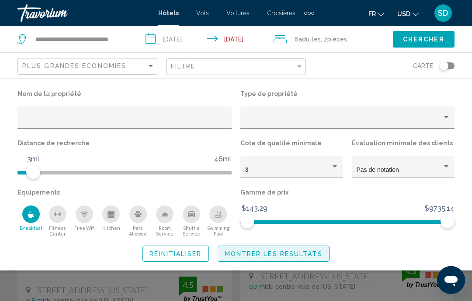
click at [299, 253] on span "Montrer les résultats" at bounding box center [273, 254] width 98 height 7
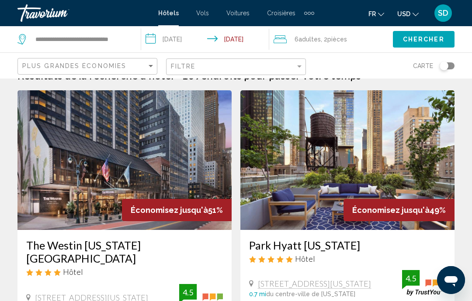
scroll to position [19, 0]
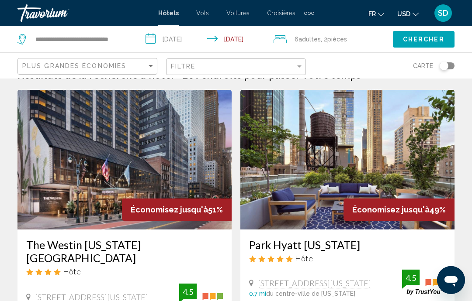
click at [405, 13] on span "USD" at bounding box center [403, 13] width 13 height 7
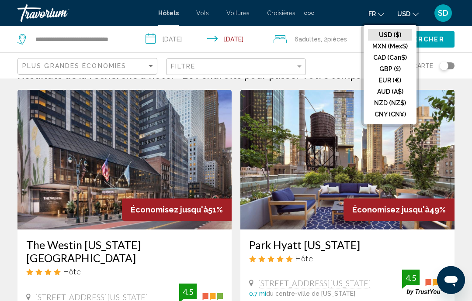
click at [395, 78] on button "EUR (€)" at bounding box center [390, 80] width 44 height 11
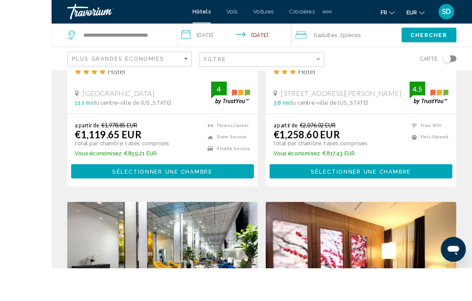
scroll to position [1608, 0]
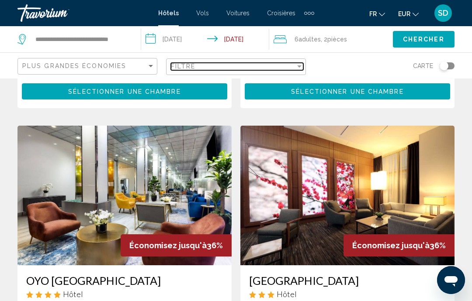
click at [283, 70] on div "Filtre" at bounding box center [233, 66] width 124 height 7
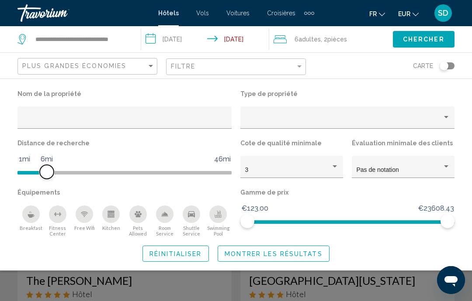
click at [45, 178] on span "Hotel Filters" at bounding box center [47, 172] width 14 height 14
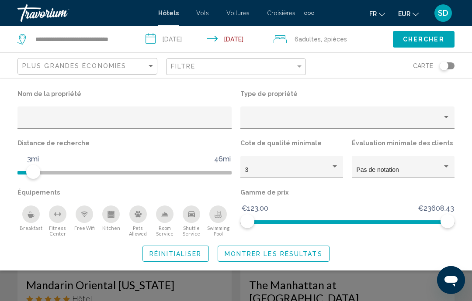
click at [30, 221] on div "Breakfast" at bounding box center [30, 214] width 17 height 17
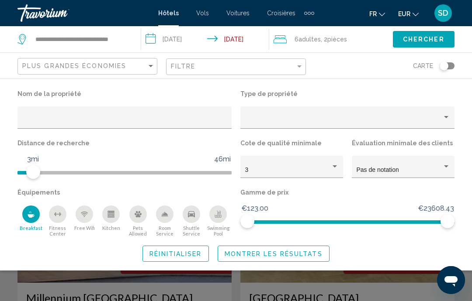
click at [304, 256] on span "Montrer les résultats" at bounding box center [273, 254] width 98 height 7
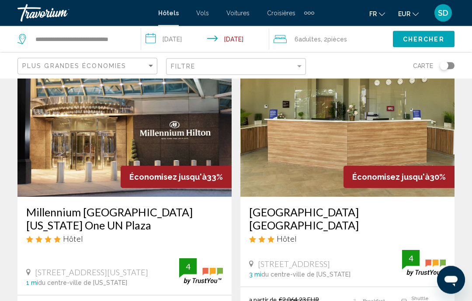
scroll to position [1694, 0]
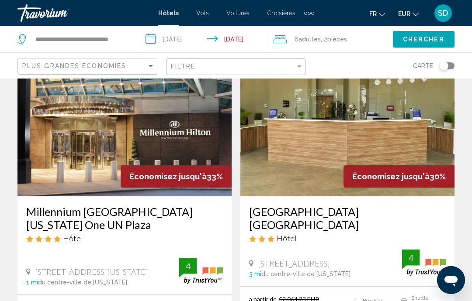
click at [187, 172] on span "Économisez jusqu'à" at bounding box center [167, 176] width 77 height 9
click at [158, 205] on h3 "Millennium [GEOGRAPHIC_DATA][US_STATE] One UN Plaza" at bounding box center [124, 218] width 197 height 26
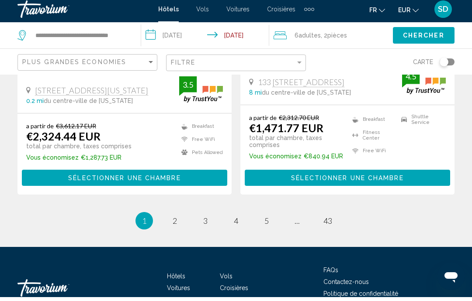
scroll to position [1877, 0]
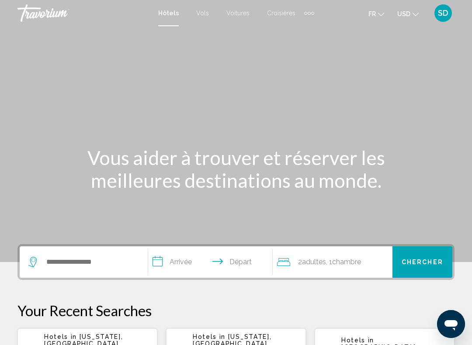
click at [406, 19] on button "USD USD ($) MXN (Mex$) CAD (Can$) GBP (£) EUR (€) AUD (A$) NZD (NZ$) CNY (CN¥)" at bounding box center [407, 13] width 21 height 13
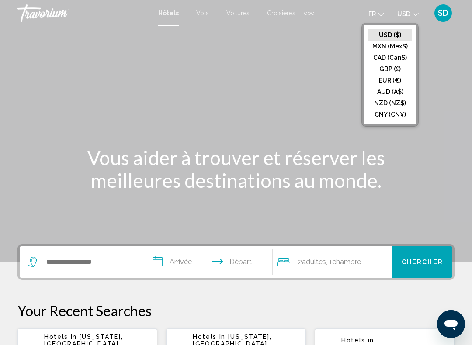
click at [401, 83] on button "EUR (€)" at bounding box center [390, 80] width 44 height 11
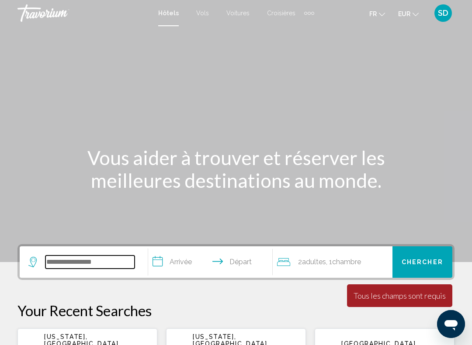
click at [93, 261] on input "Search widget" at bounding box center [89, 261] width 89 height 13
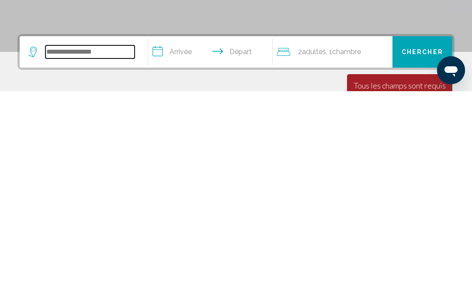
scroll to position [13, 0]
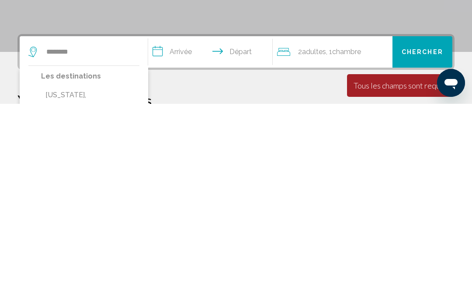
type input "**********"
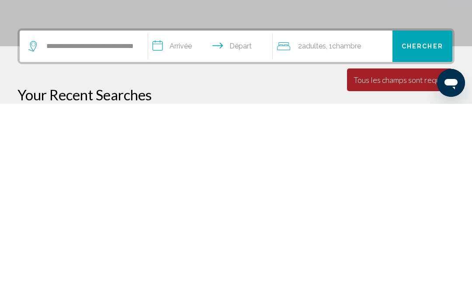
click at [182, 228] on input "**********" at bounding box center [212, 245] width 128 height 34
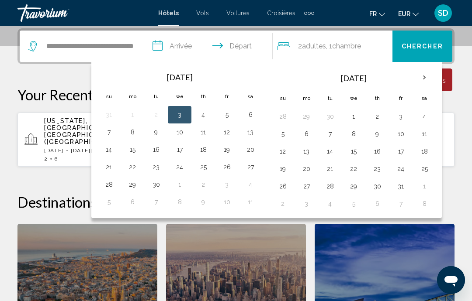
click at [419, 77] on th "Next month" at bounding box center [424, 77] width 24 height 19
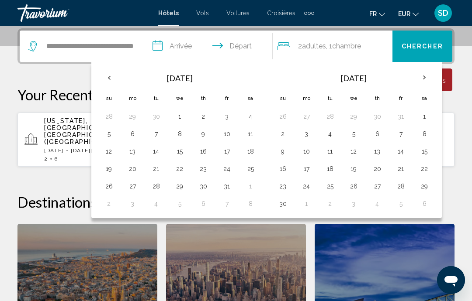
click at [422, 80] on th "Next month" at bounding box center [424, 77] width 24 height 19
click at [424, 168] on button "27" at bounding box center [424, 169] width 14 height 12
click at [423, 79] on th "Next month" at bounding box center [424, 77] width 24 height 19
click at [422, 120] on button "3" at bounding box center [424, 116] width 14 height 12
type input "**********"
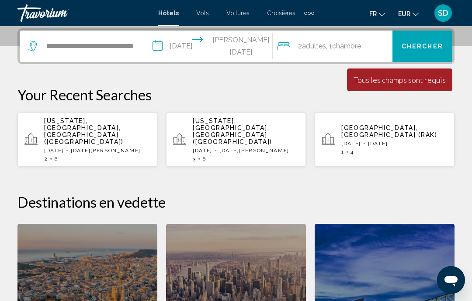
click at [323, 49] on span "Adultes" at bounding box center [314, 46] width 24 height 8
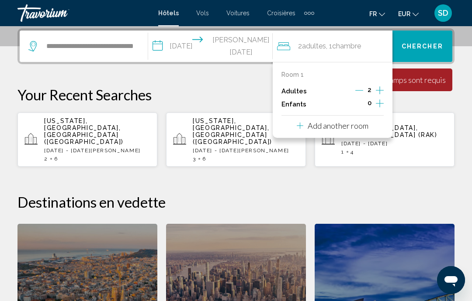
click at [379, 87] on icon "Increment adults" at bounding box center [380, 90] width 8 height 10
click at [379, 85] on icon "Increment adults" at bounding box center [380, 90] width 8 height 10
click at [381, 85] on icon "Increment adults" at bounding box center [380, 90] width 8 height 10
click at [379, 86] on icon "Increment adults" at bounding box center [380, 90] width 8 height 8
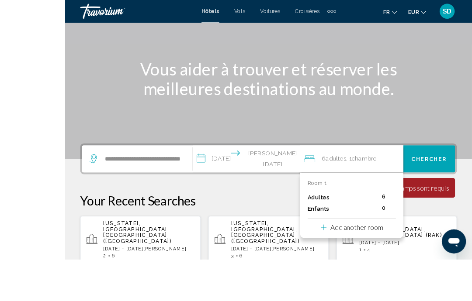
scroll to position [113, 0]
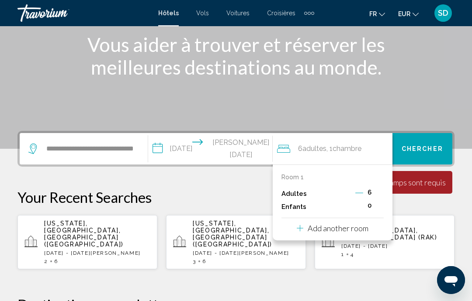
click at [433, 146] on span "Chercher" at bounding box center [421, 149] width 41 height 7
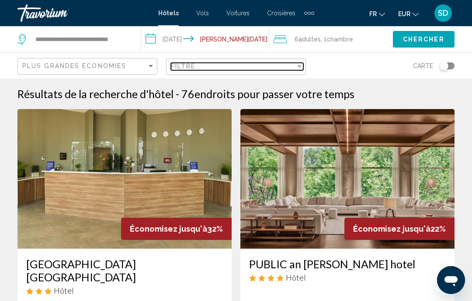
click at [284, 69] on div "Filtre" at bounding box center [233, 66] width 124 height 7
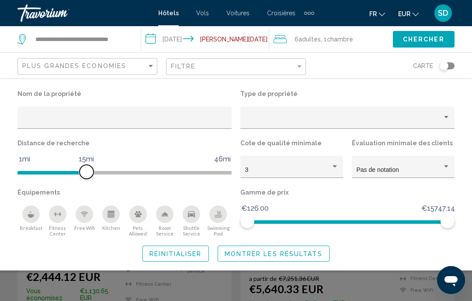
scroll to position [107, 0]
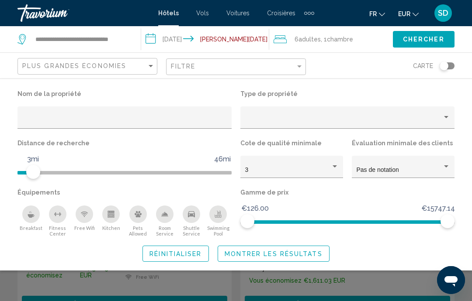
click at [31, 220] on div "Breakfast" at bounding box center [30, 214] width 17 height 17
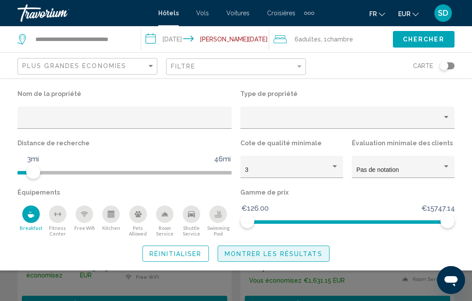
click at [303, 261] on button "Montrer les résultats" at bounding box center [273, 254] width 112 height 16
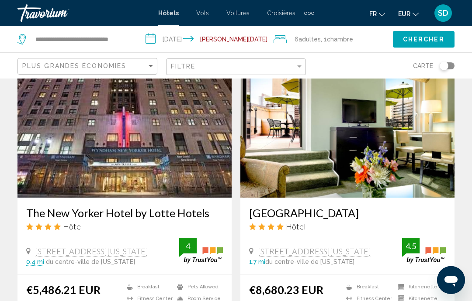
scroll to position [1678, 0]
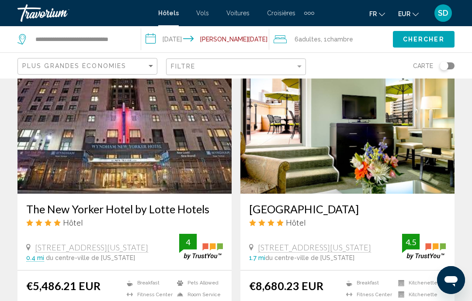
click at [41, 203] on h3 "The New Yorker Hotel by Lotte Hotels" at bounding box center [124, 209] width 197 height 13
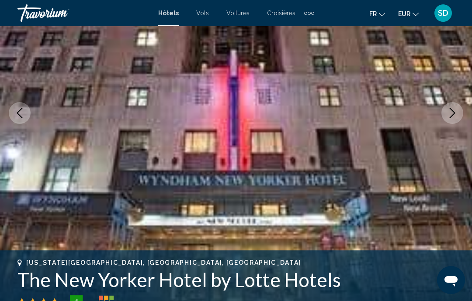
scroll to position [123, 0]
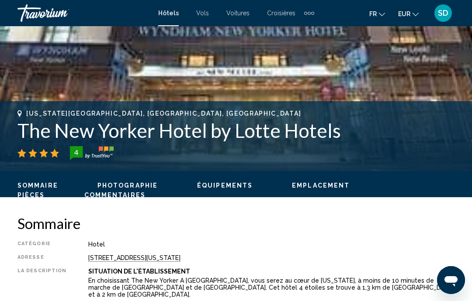
click at [135, 188] on span "Photographie" at bounding box center [127, 185] width 60 height 7
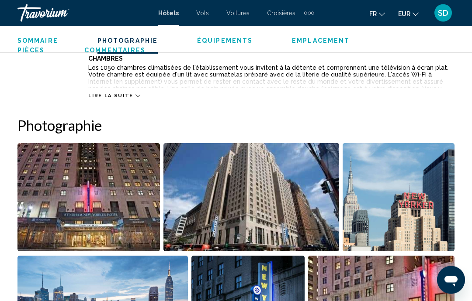
scroll to position [580, 0]
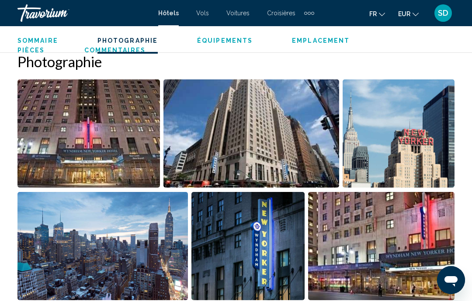
click at [38, 172] on img "Open full-screen image slider" at bounding box center [88, 133] width 142 height 108
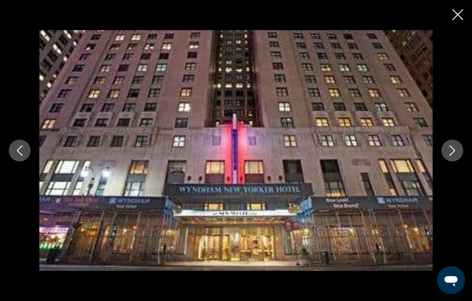
click at [448, 156] on icon "Next image" at bounding box center [452, 150] width 10 height 10
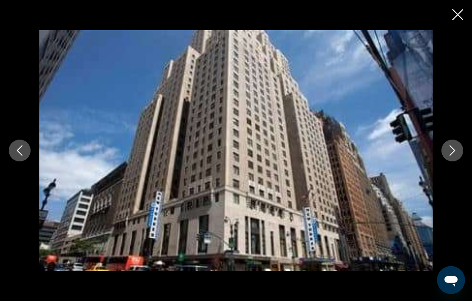
click at [444, 179] on div "Main content" at bounding box center [236, 150] width 472 height 241
click at [442, 174] on div "Main content" at bounding box center [236, 150] width 472 height 241
click at [448, 156] on icon "Next image" at bounding box center [452, 150] width 10 height 10
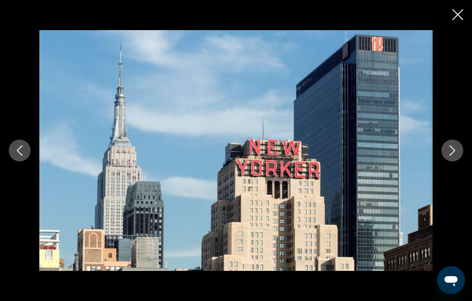
click at [455, 156] on icon "Next image" at bounding box center [452, 150] width 10 height 10
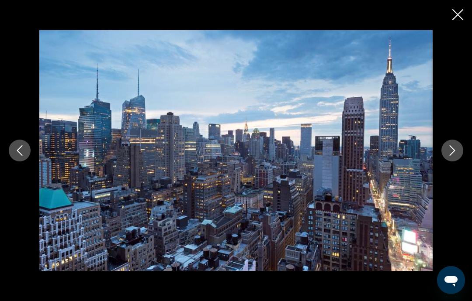
click at [451, 156] on icon "Next image" at bounding box center [452, 150] width 10 height 10
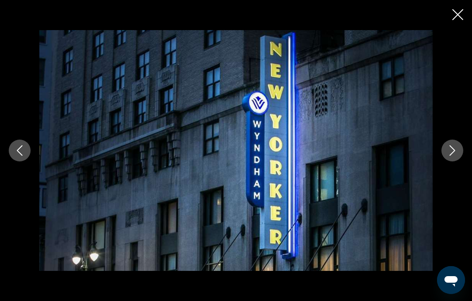
click at [452, 156] on icon "Next image" at bounding box center [452, 150] width 6 height 10
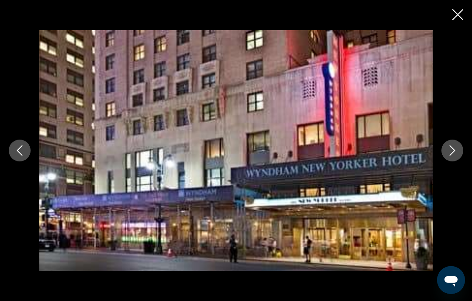
click at [449, 156] on icon "Next image" at bounding box center [452, 150] width 10 height 10
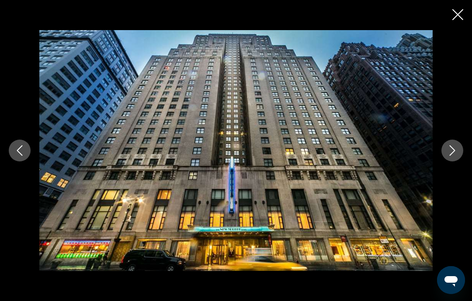
click at [449, 156] on icon "Next image" at bounding box center [452, 150] width 10 height 10
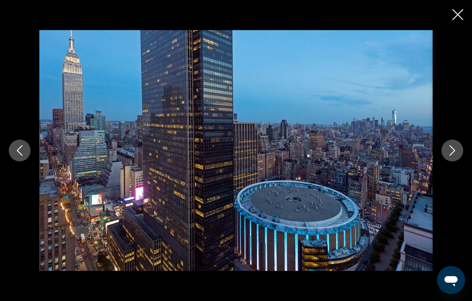
click at [450, 156] on icon "Next image" at bounding box center [452, 150] width 10 height 10
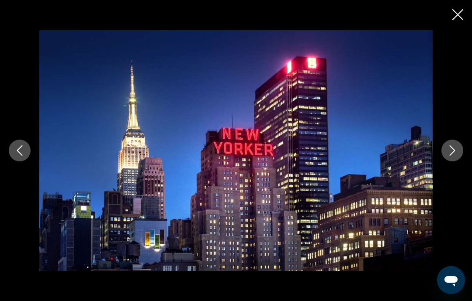
click at [449, 156] on icon "Next image" at bounding box center [452, 150] width 10 height 10
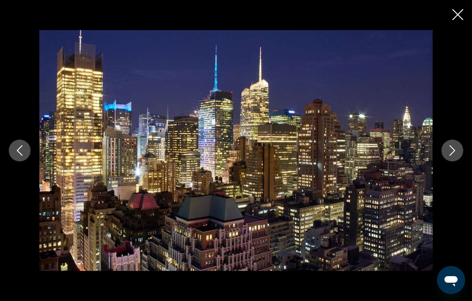
click at [454, 156] on icon "Next image" at bounding box center [452, 150] width 10 height 10
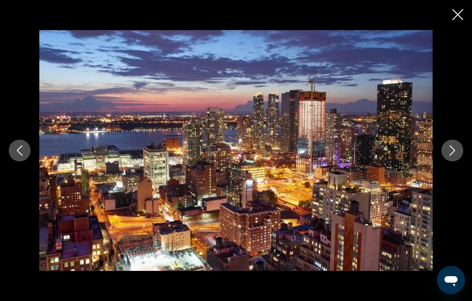
click at [455, 156] on icon "Next image" at bounding box center [452, 150] width 10 height 10
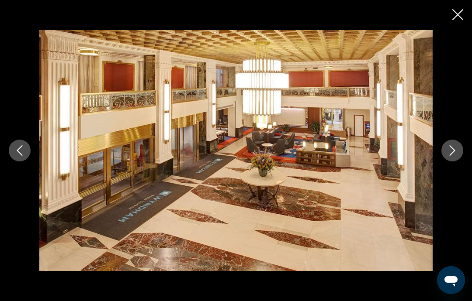
click at [453, 156] on icon "Next image" at bounding box center [452, 150] width 10 height 10
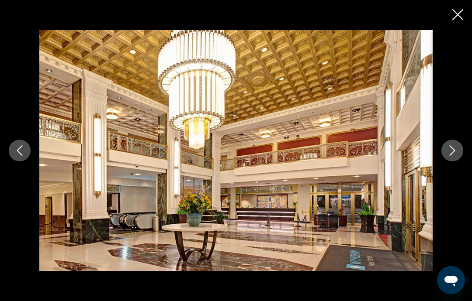
click at [455, 156] on icon "Next image" at bounding box center [452, 150] width 10 height 10
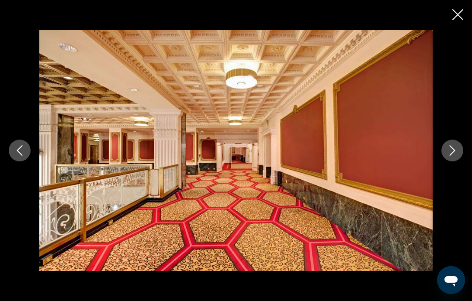
click at [455, 156] on icon "Next image" at bounding box center [452, 150] width 10 height 10
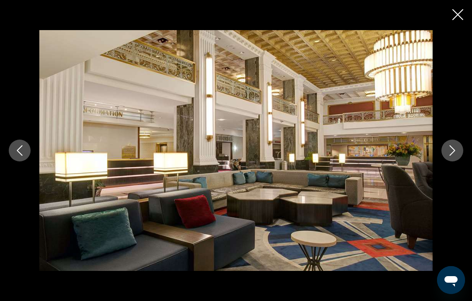
click at [458, 162] on button "Next image" at bounding box center [452, 151] width 22 height 22
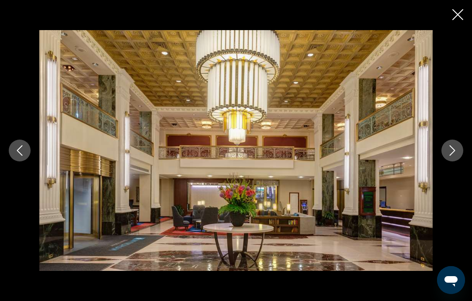
click at [456, 156] on icon "Next image" at bounding box center [452, 150] width 10 height 10
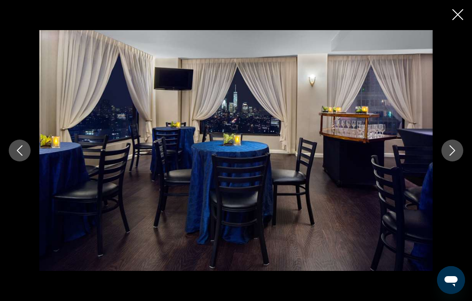
click at [456, 156] on icon "Next image" at bounding box center [452, 150] width 10 height 10
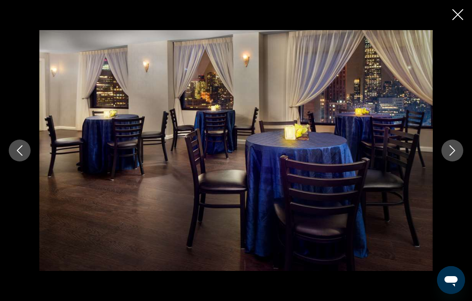
click at [458, 162] on button "Next image" at bounding box center [452, 151] width 22 height 22
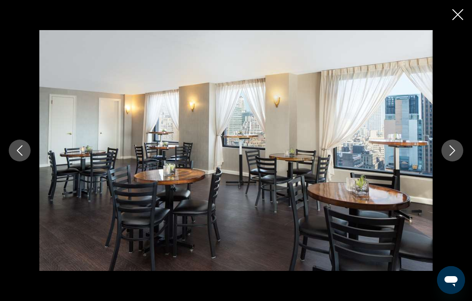
click at [457, 162] on button "Next image" at bounding box center [452, 151] width 22 height 22
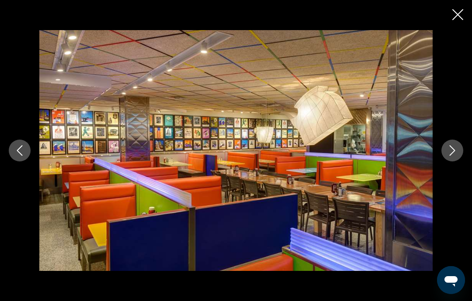
click at [455, 156] on icon "Next image" at bounding box center [452, 150] width 10 height 10
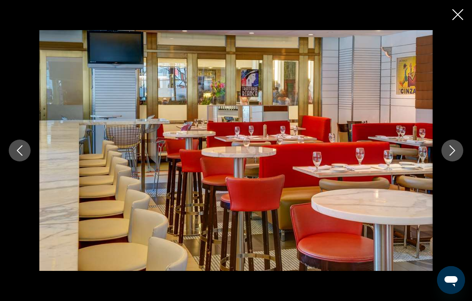
click at [455, 156] on icon "Next image" at bounding box center [452, 150] width 10 height 10
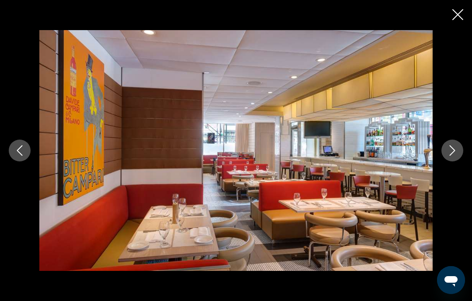
click at [457, 156] on icon "Next image" at bounding box center [452, 150] width 10 height 10
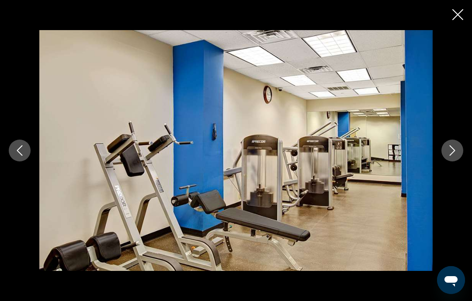
click at [460, 162] on button "Next image" at bounding box center [452, 151] width 22 height 22
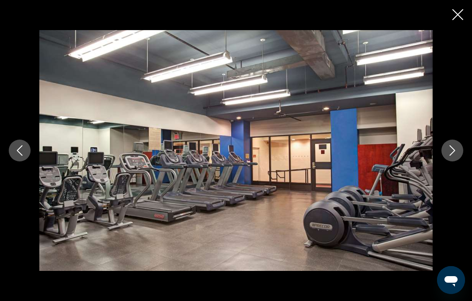
click at [461, 162] on button "Next image" at bounding box center [452, 151] width 22 height 22
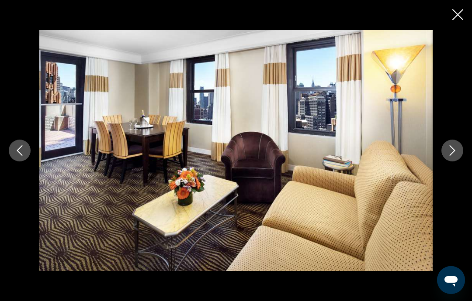
click at [462, 162] on button "Next image" at bounding box center [452, 151] width 22 height 22
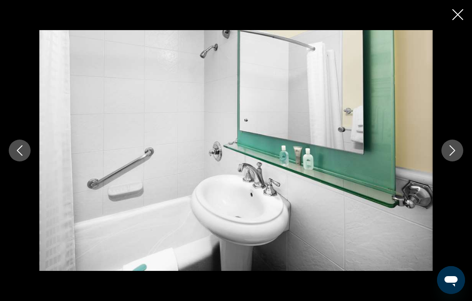
click at [462, 162] on button "Next image" at bounding box center [452, 151] width 22 height 22
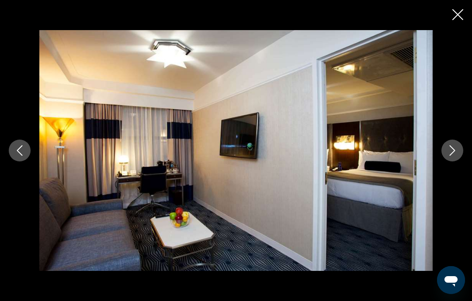
click at [462, 162] on button "Next image" at bounding box center [452, 151] width 22 height 22
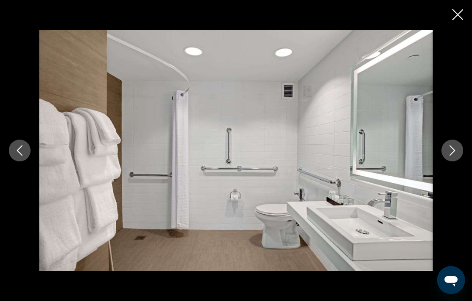
click at [453, 162] on button "Next image" at bounding box center [452, 151] width 22 height 22
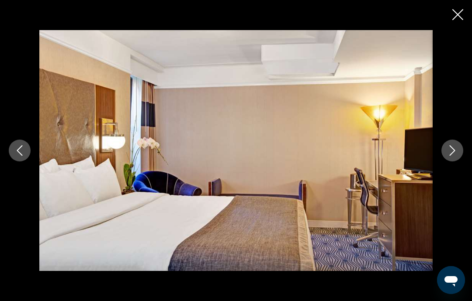
click at [19, 156] on icon "Previous image" at bounding box center [19, 150] width 10 height 10
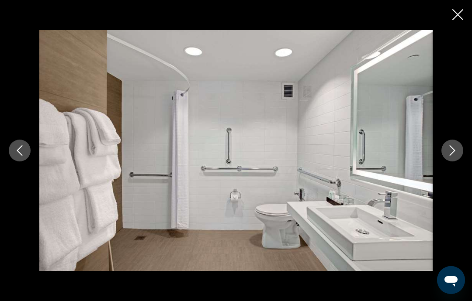
click at [454, 156] on icon "Next image" at bounding box center [452, 150] width 10 height 10
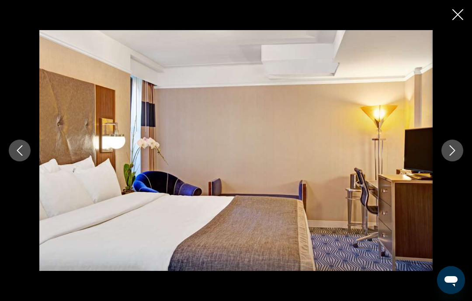
click at [454, 156] on icon "Next image" at bounding box center [452, 150] width 10 height 10
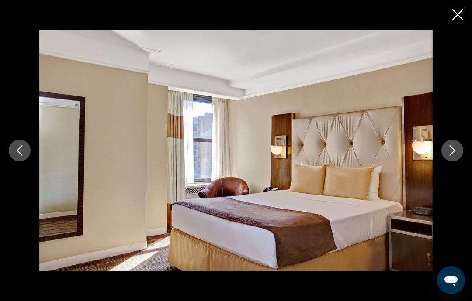
click at [453, 156] on icon "Next image" at bounding box center [452, 150] width 10 height 10
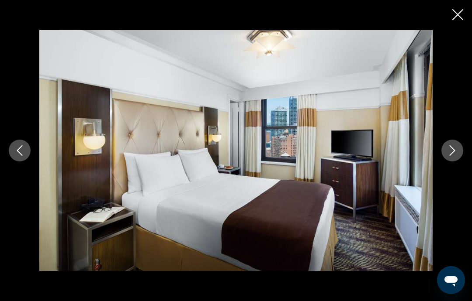
click at [455, 156] on icon "Next image" at bounding box center [452, 150] width 10 height 10
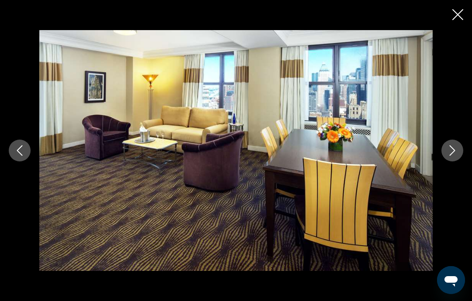
click at [456, 156] on icon "Next image" at bounding box center [452, 150] width 10 height 10
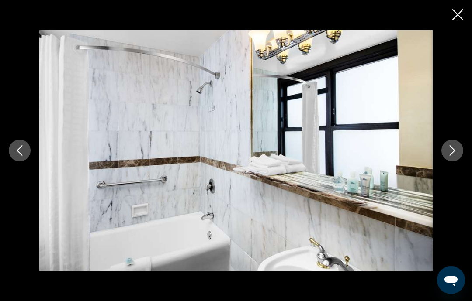
click at [458, 162] on button "Next image" at bounding box center [452, 151] width 22 height 22
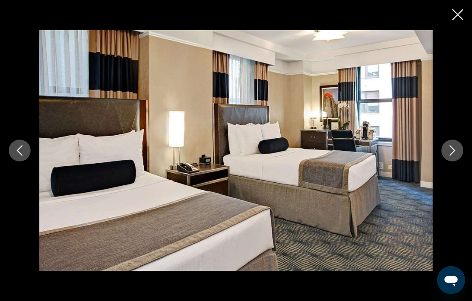
click at [458, 162] on button "Next image" at bounding box center [452, 151] width 22 height 22
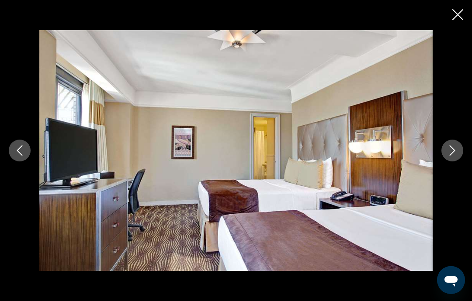
click at [459, 162] on button "Next image" at bounding box center [452, 151] width 22 height 22
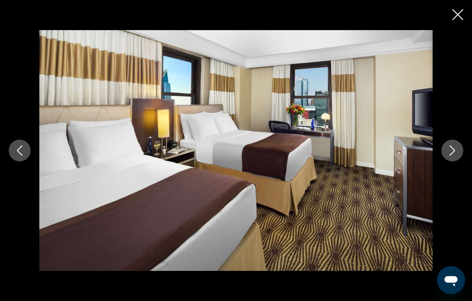
click at [461, 162] on button "Next image" at bounding box center [452, 151] width 22 height 22
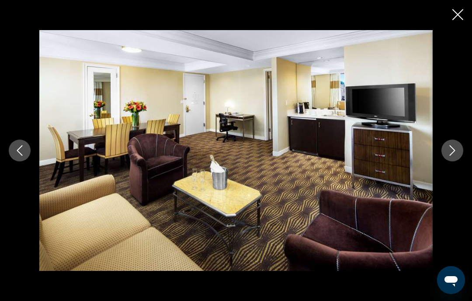
click at [462, 162] on button "Next image" at bounding box center [452, 151] width 22 height 22
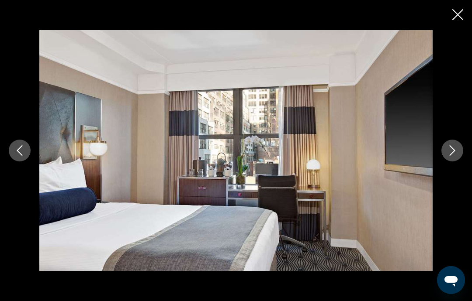
click at [462, 162] on button "Next image" at bounding box center [452, 151] width 22 height 22
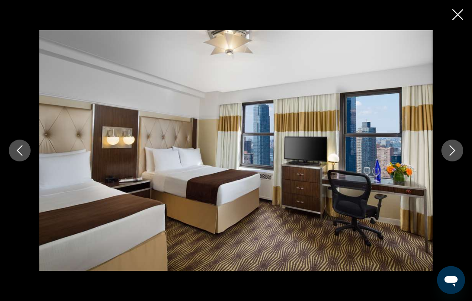
click at [462, 162] on button "Next image" at bounding box center [452, 151] width 22 height 22
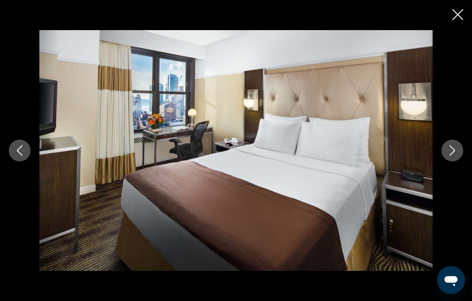
click at [458, 162] on button "Next image" at bounding box center [452, 151] width 22 height 22
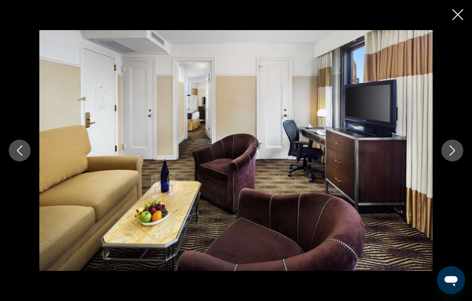
click at [462, 11] on icon "Close slideshow" at bounding box center [457, 14] width 11 height 11
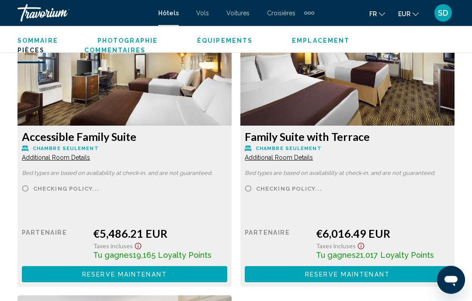
scroll to position [1373, 0]
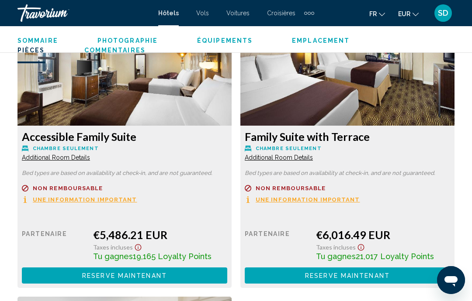
click at [33, 201] on span "Une information important" at bounding box center [85, 200] width 104 height 6
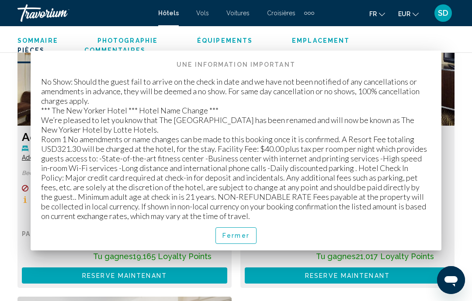
scroll to position [0, 0]
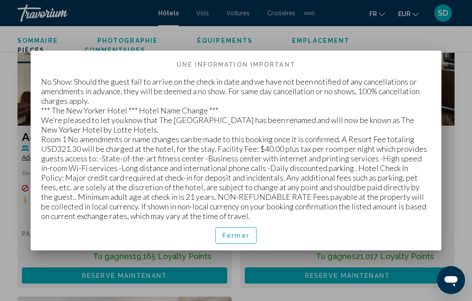
click at [220, 174] on p "No Show: Should the guest fail to arrive on the check in date and we have not b…" at bounding box center [236, 149] width 390 height 144
click at [227, 237] on span "Fermer" at bounding box center [235, 236] width 27 height 7
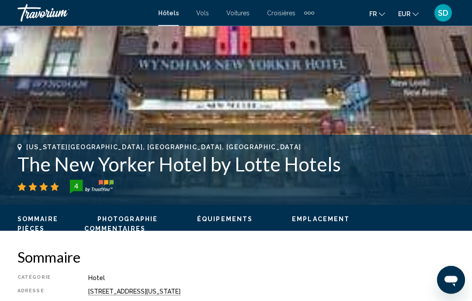
scroll to position [235, 0]
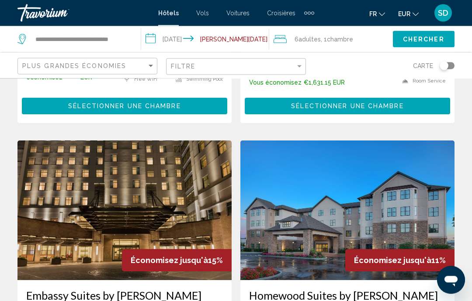
scroll to position [643, 0]
